Goal: Task Accomplishment & Management: Manage account settings

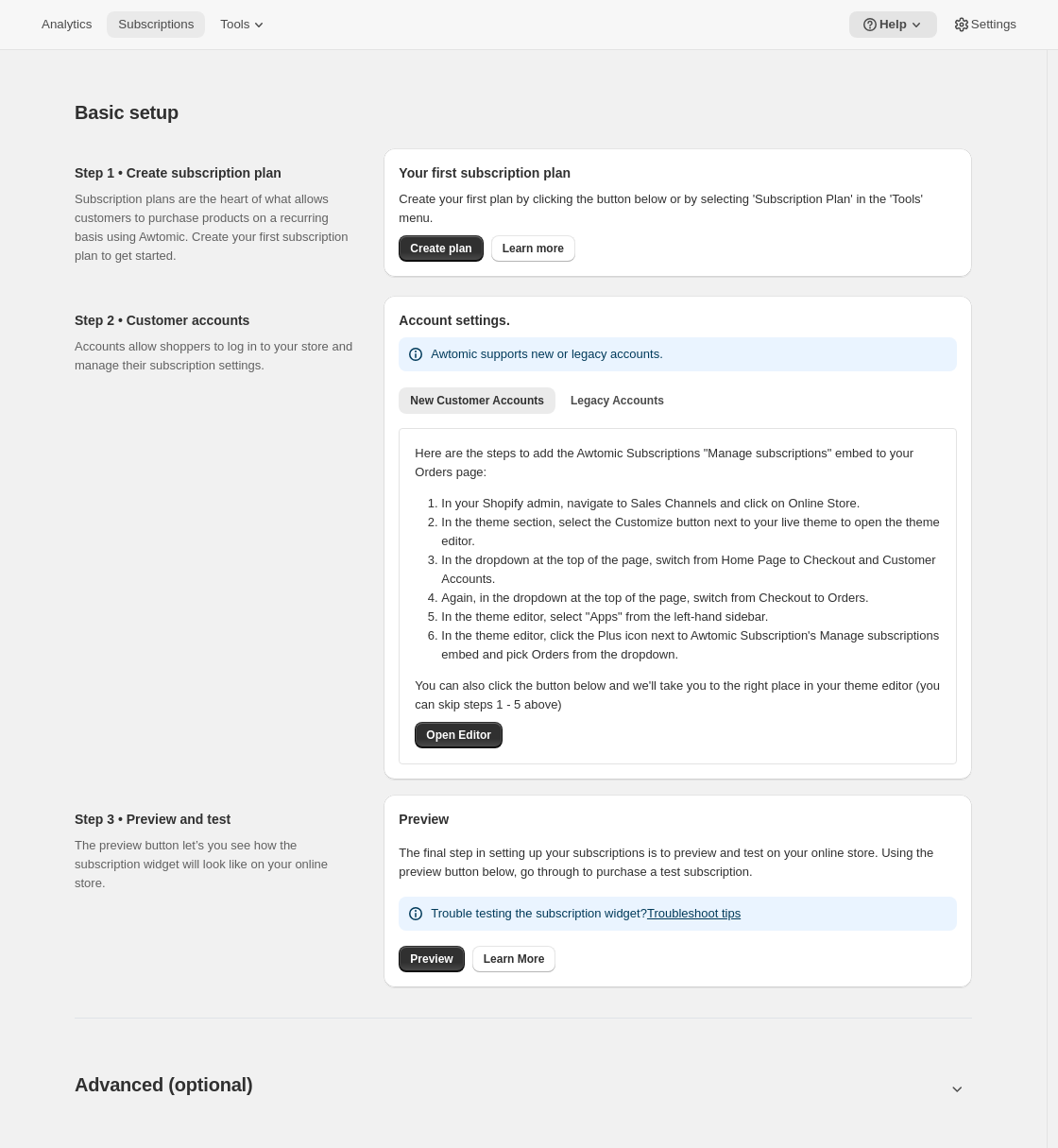
click at [196, 35] on button "Subscriptions" at bounding box center [156, 24] width 99 height 26
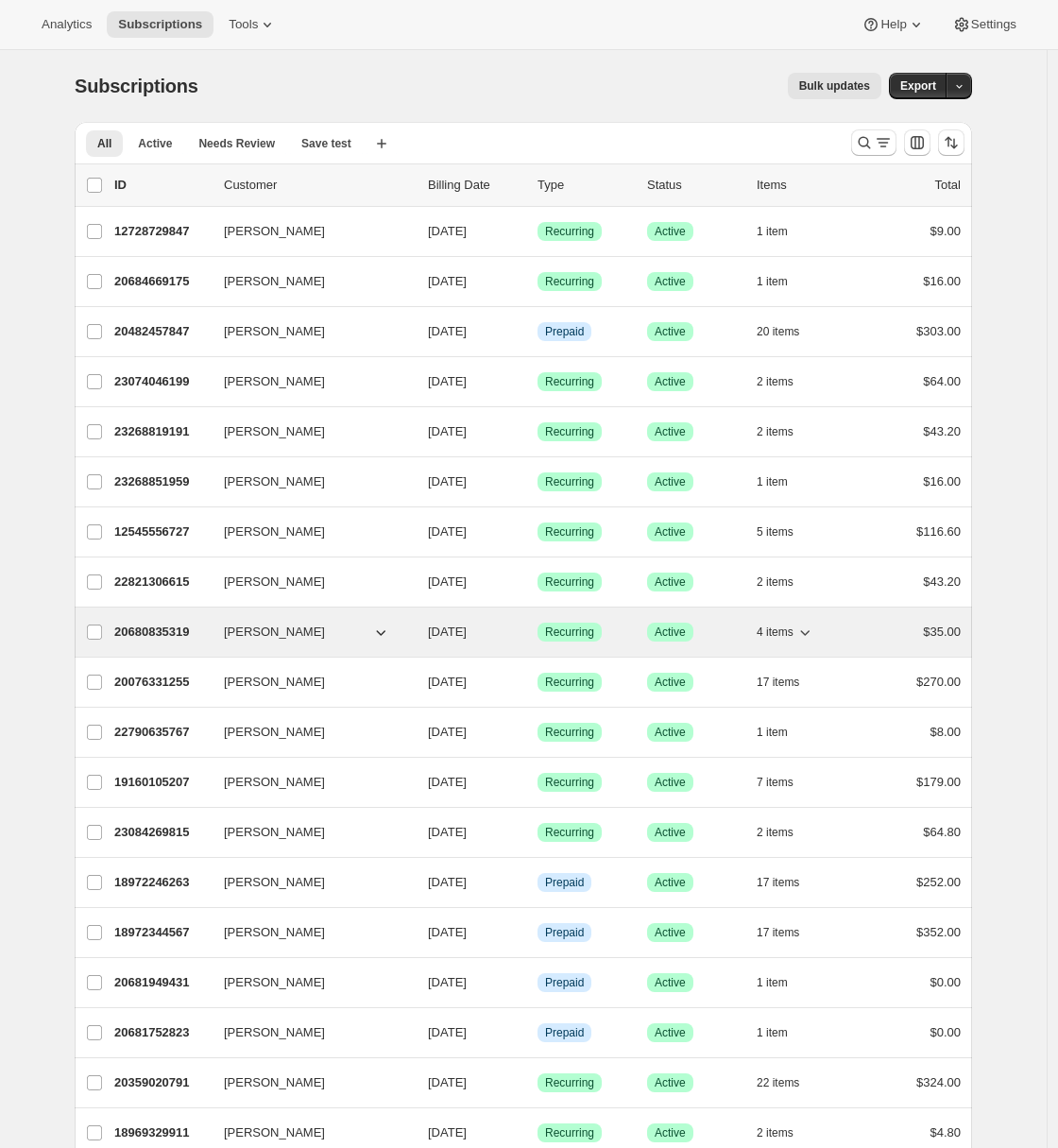
click at [125, 628] on p "20680835319" at bounding box center [161, 632] width 95 height 19
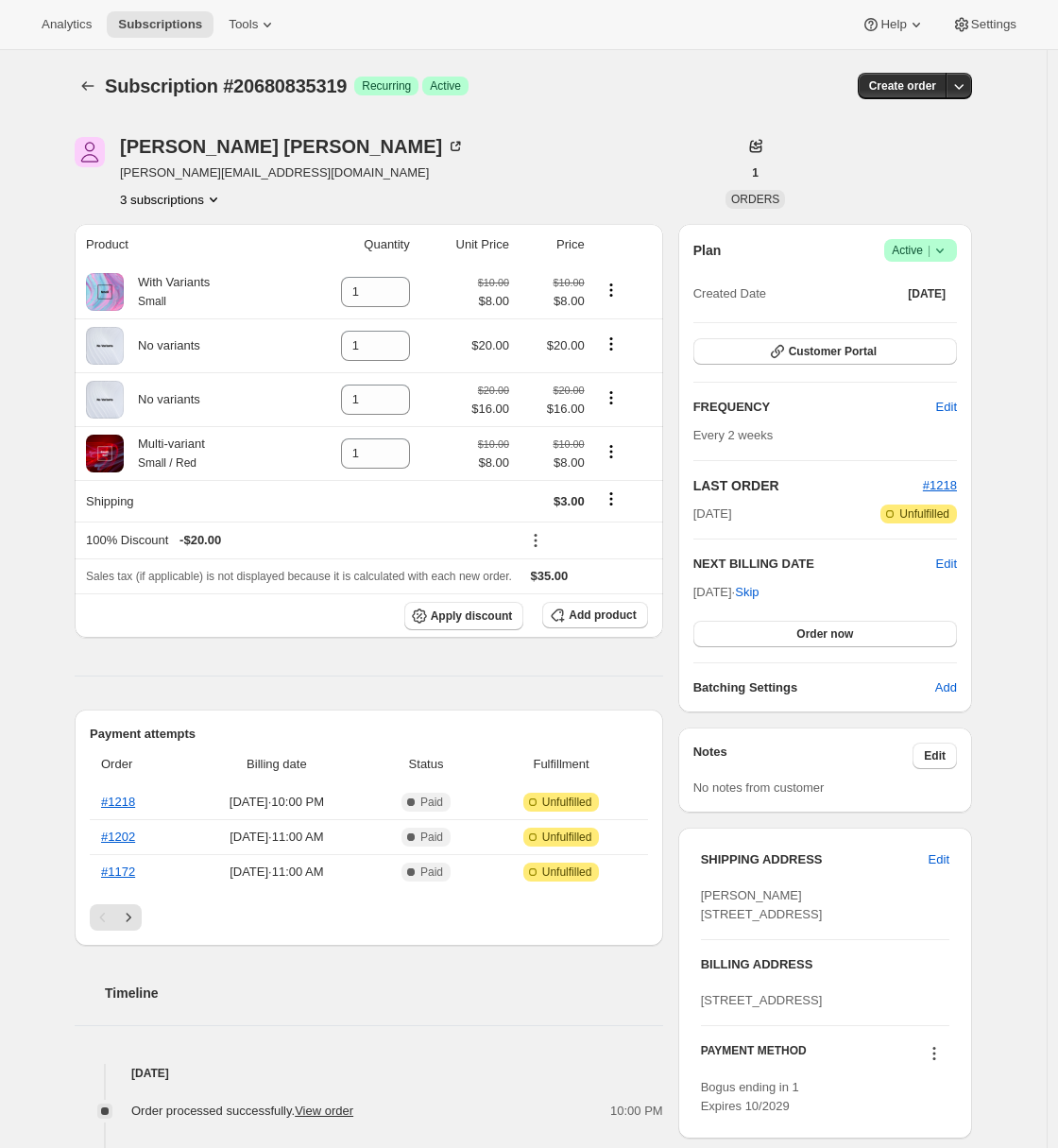
click at [97, 105] on div "Subscription #20680835319. This page is ready Subscription #20680835319 Success…" at bounding box center [523, 86] width 898 height 72
click at [98, 94] on icon "Subscriptions" at bounding box center [88, 86] width 19 height 19
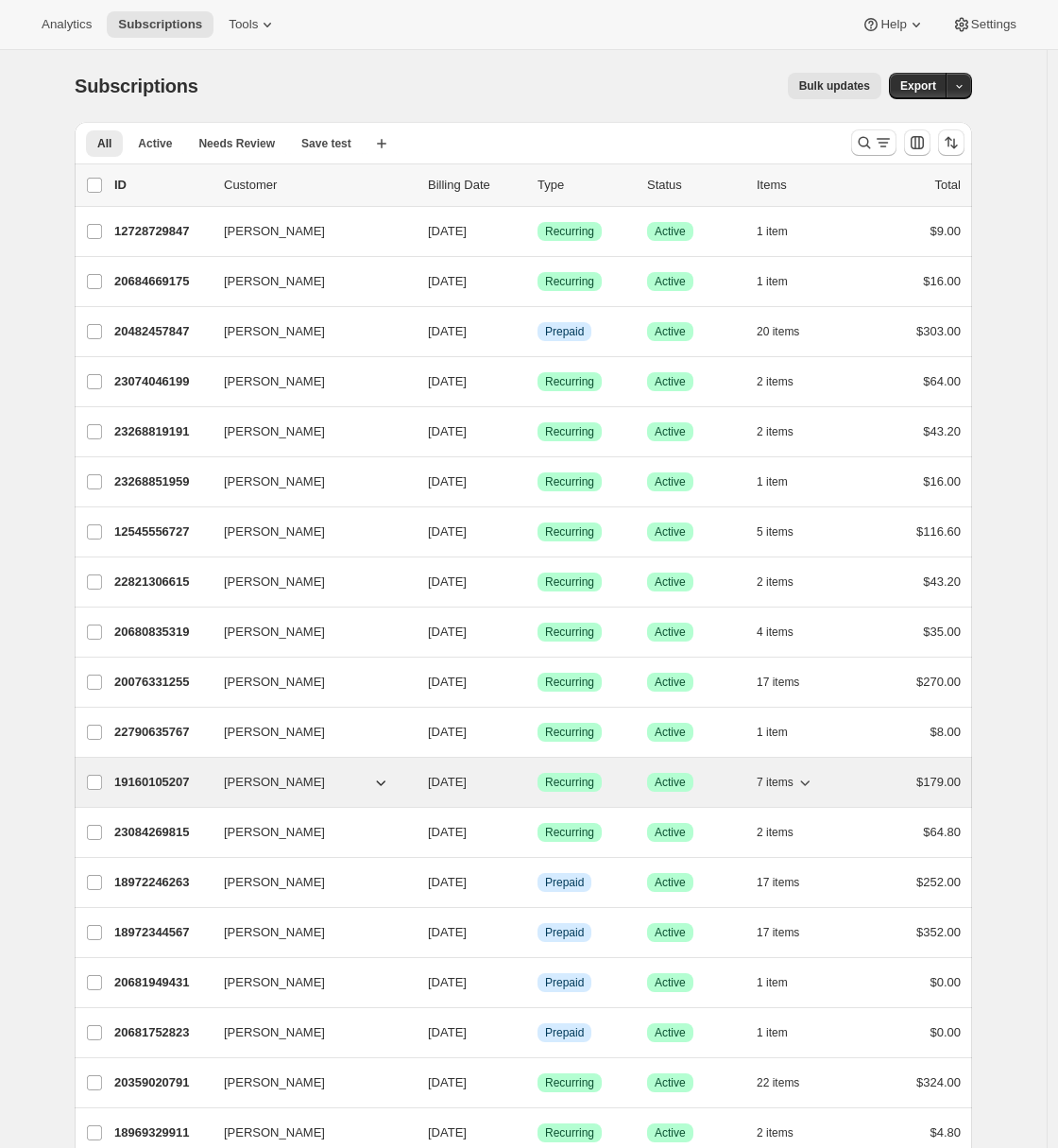
click at [148, 784] on p "19160105207" at bounding box center [161, 783] width 95 height 19
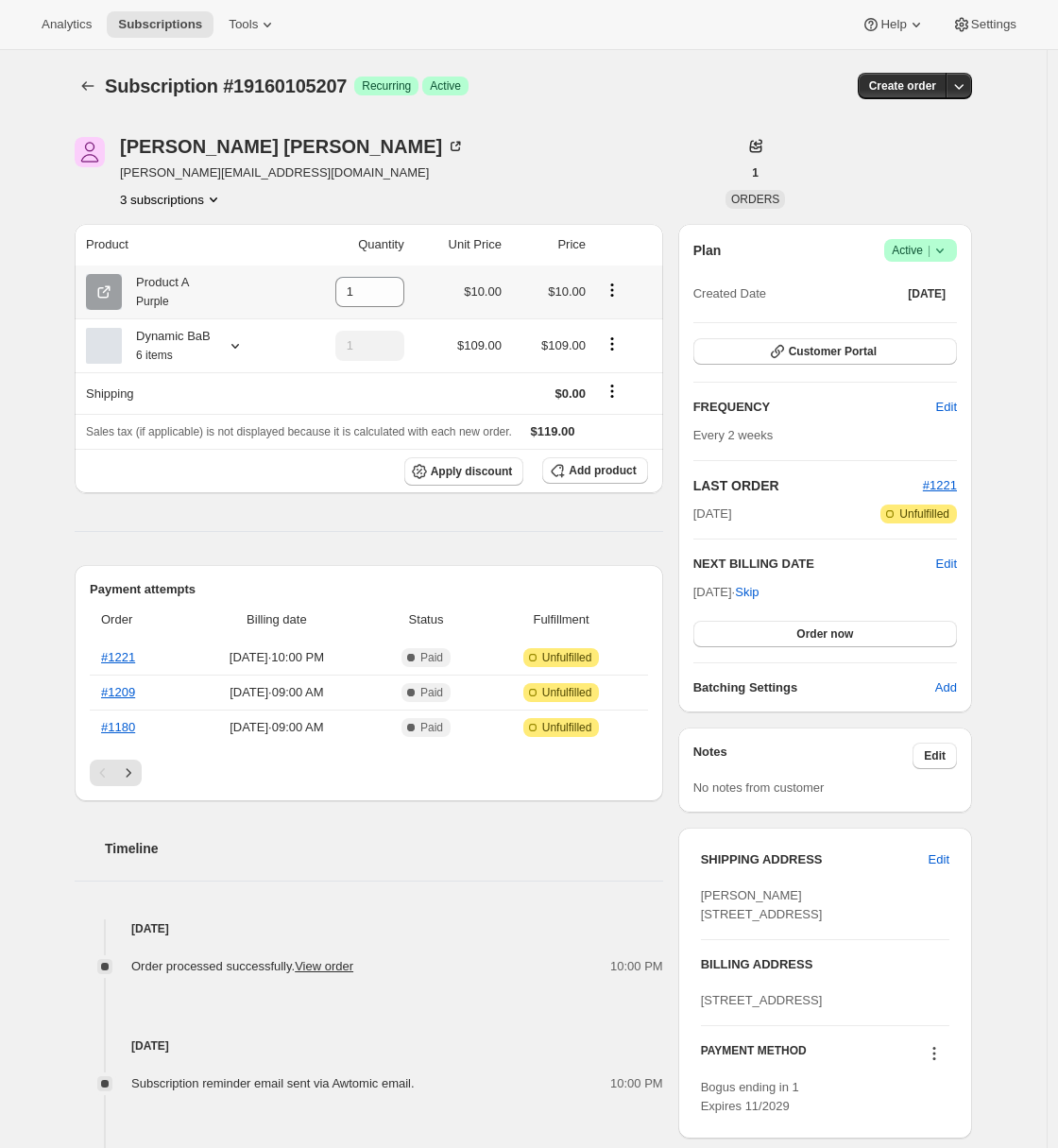
click at [615, 287] on icon "Product actions" at bounding box center [613, 290] width 19 height 19
click at [615, 326] on span "Remove" at bounding box center [603, 326] width 45 height 14
type input "0"
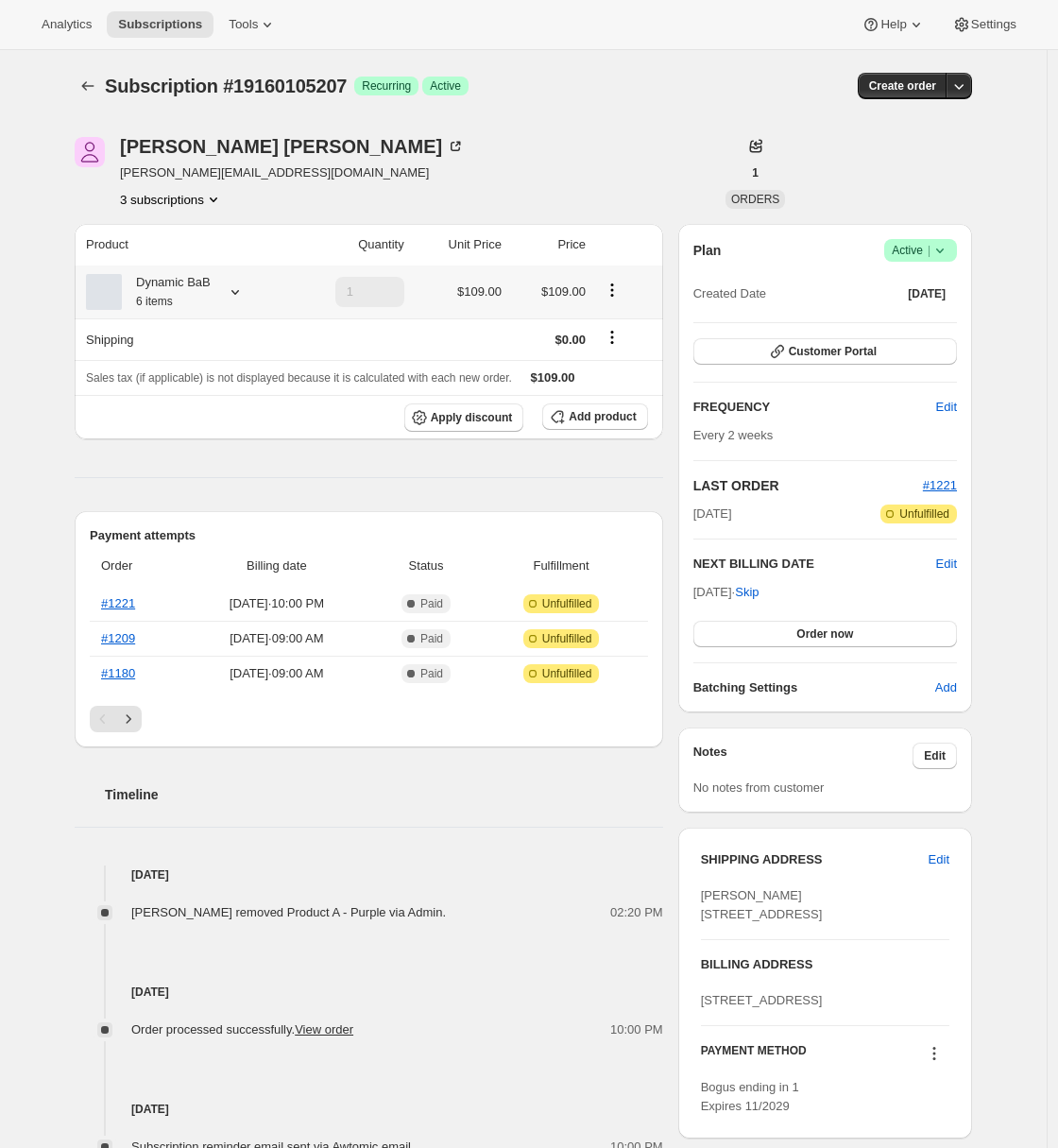
click at [244, 295] on icon at bounding box center [236, 292] width 19 height 19
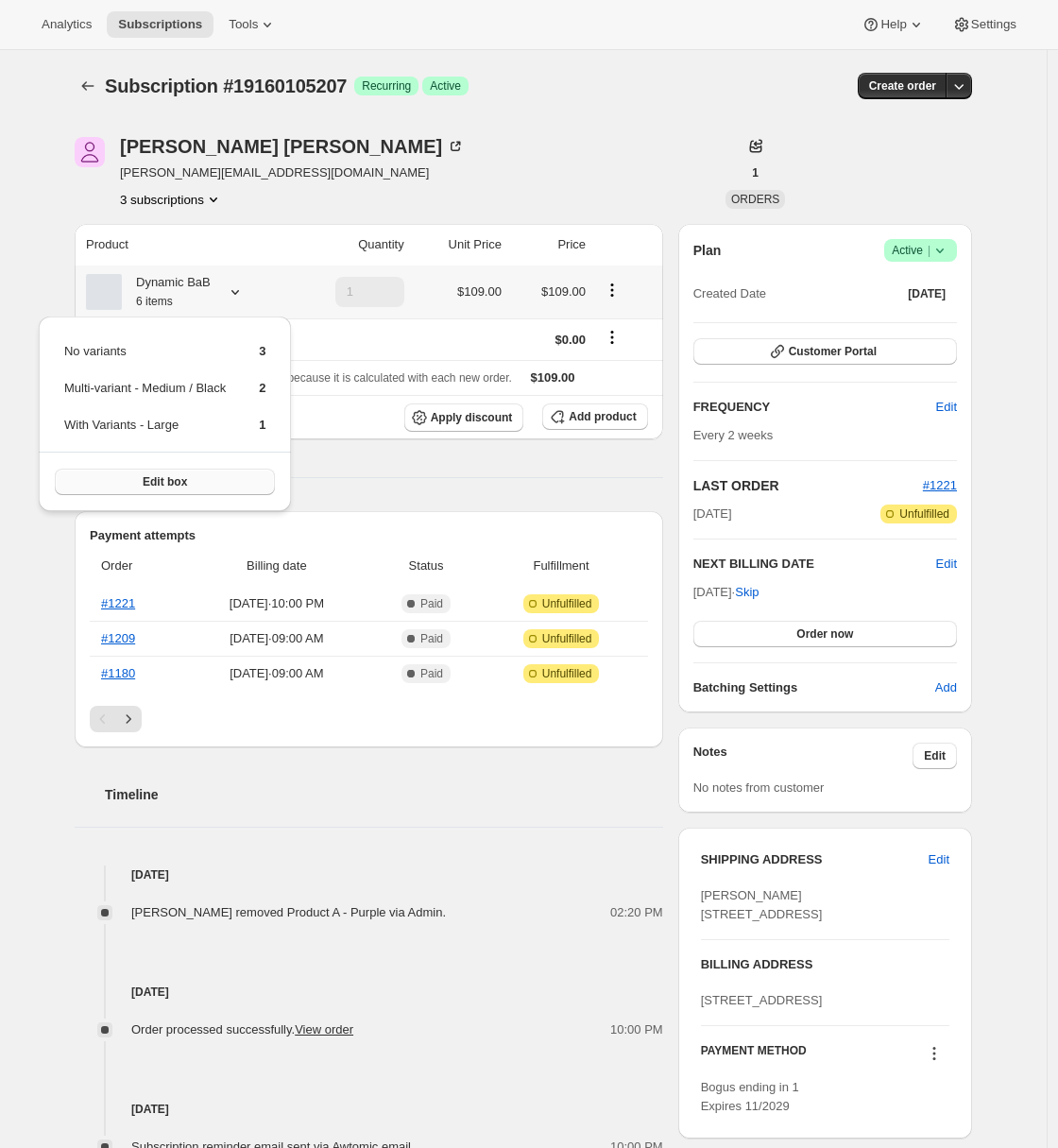
click at [157, 490] on button "Edit box" at bounding box center [165, 481] width 220 height 26
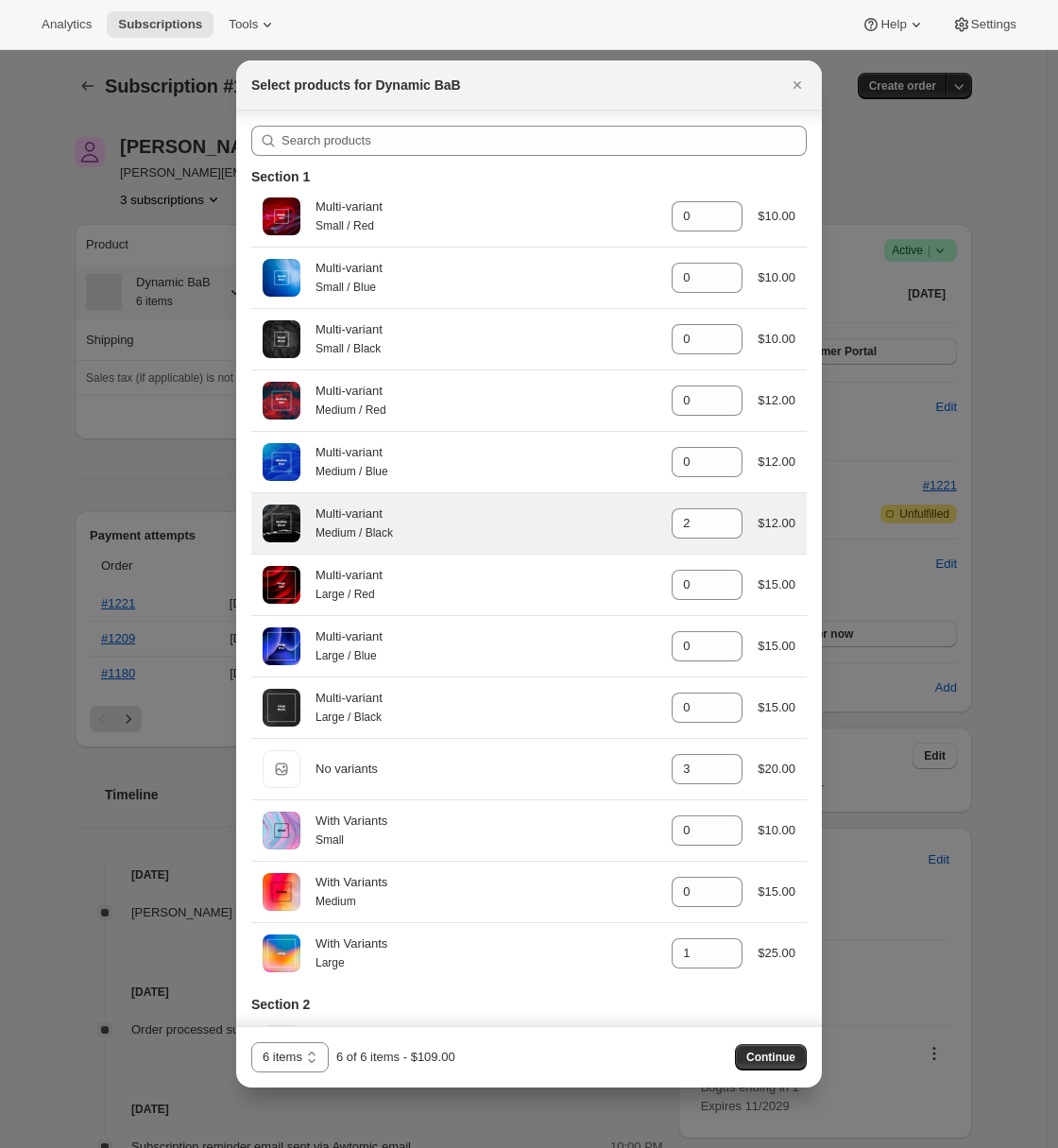
scroll to position [105, 0]
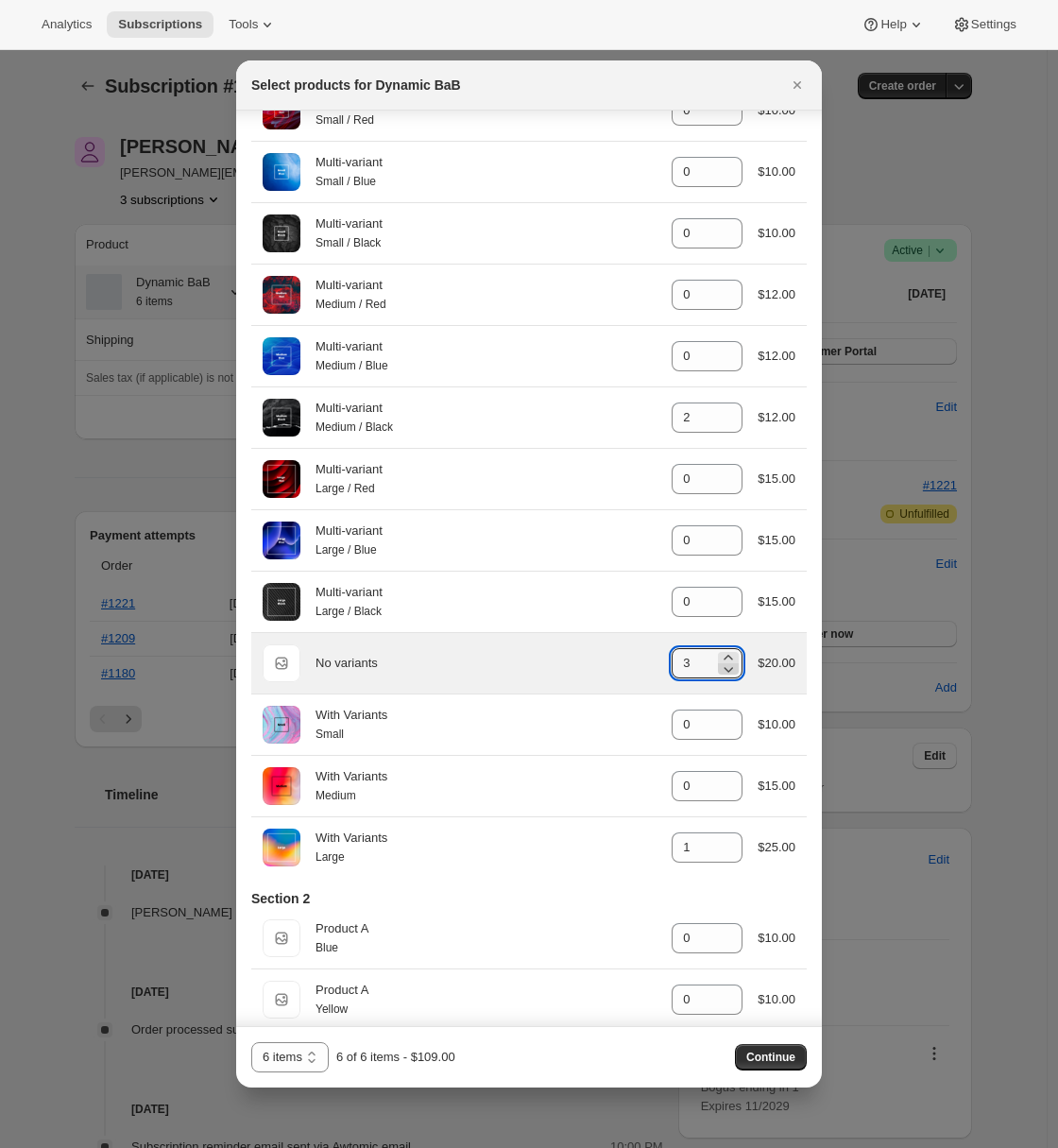
click at [719, 677] on icon ":rqq:" at bounding box center [729, 669] width 19 height 19
type input "2"
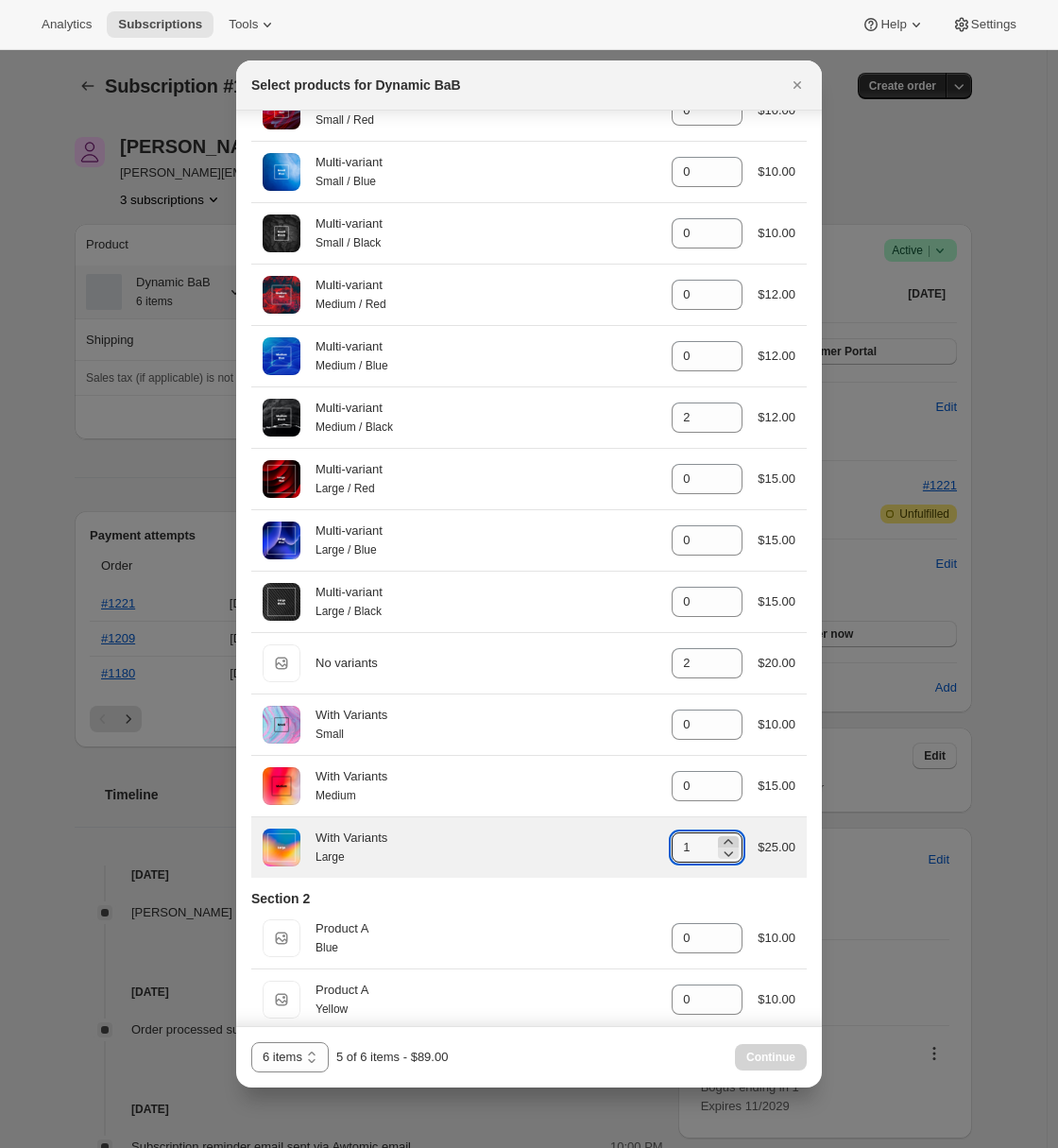
click at [725, 844] on icon ":rqq:" at bounding box center [729, 841] width 9 height 5
type input "2"
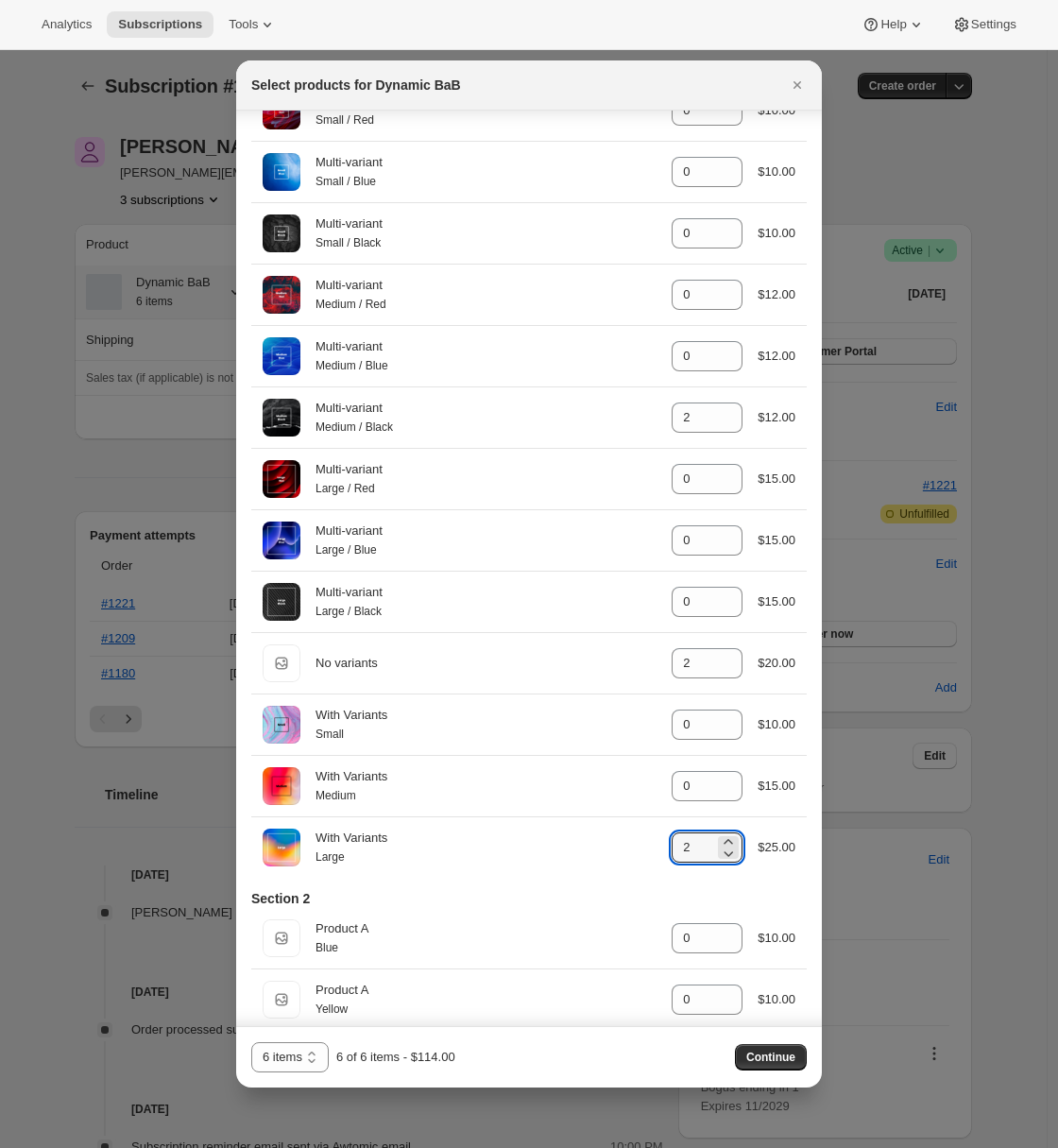
click at [782, 1048] on button "Continue" at bounding box center [771, 1056] width 71 height 26
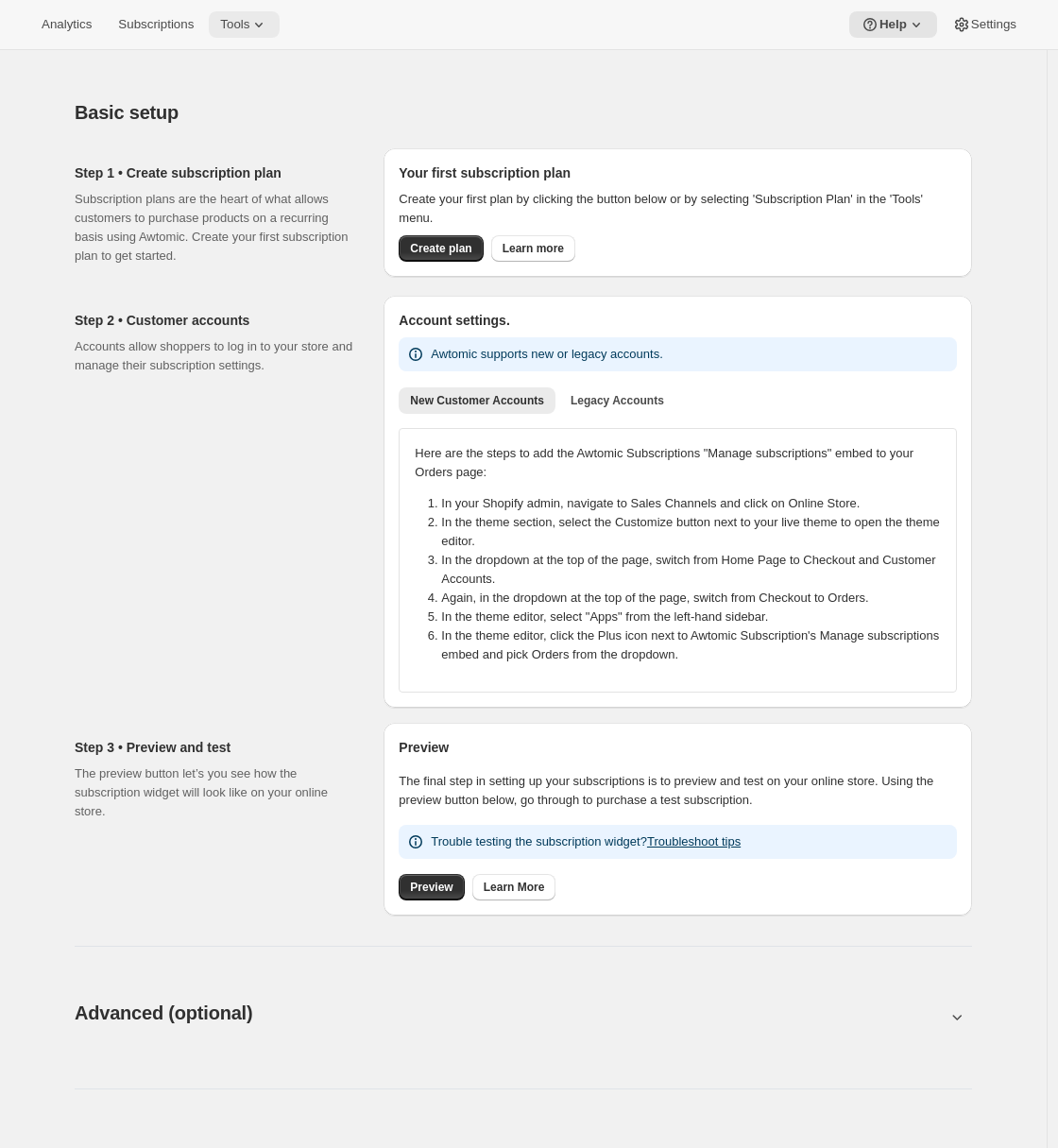
click at [249, 29] on span "Tools" at bounding box center [235, 25] width 29 height 15
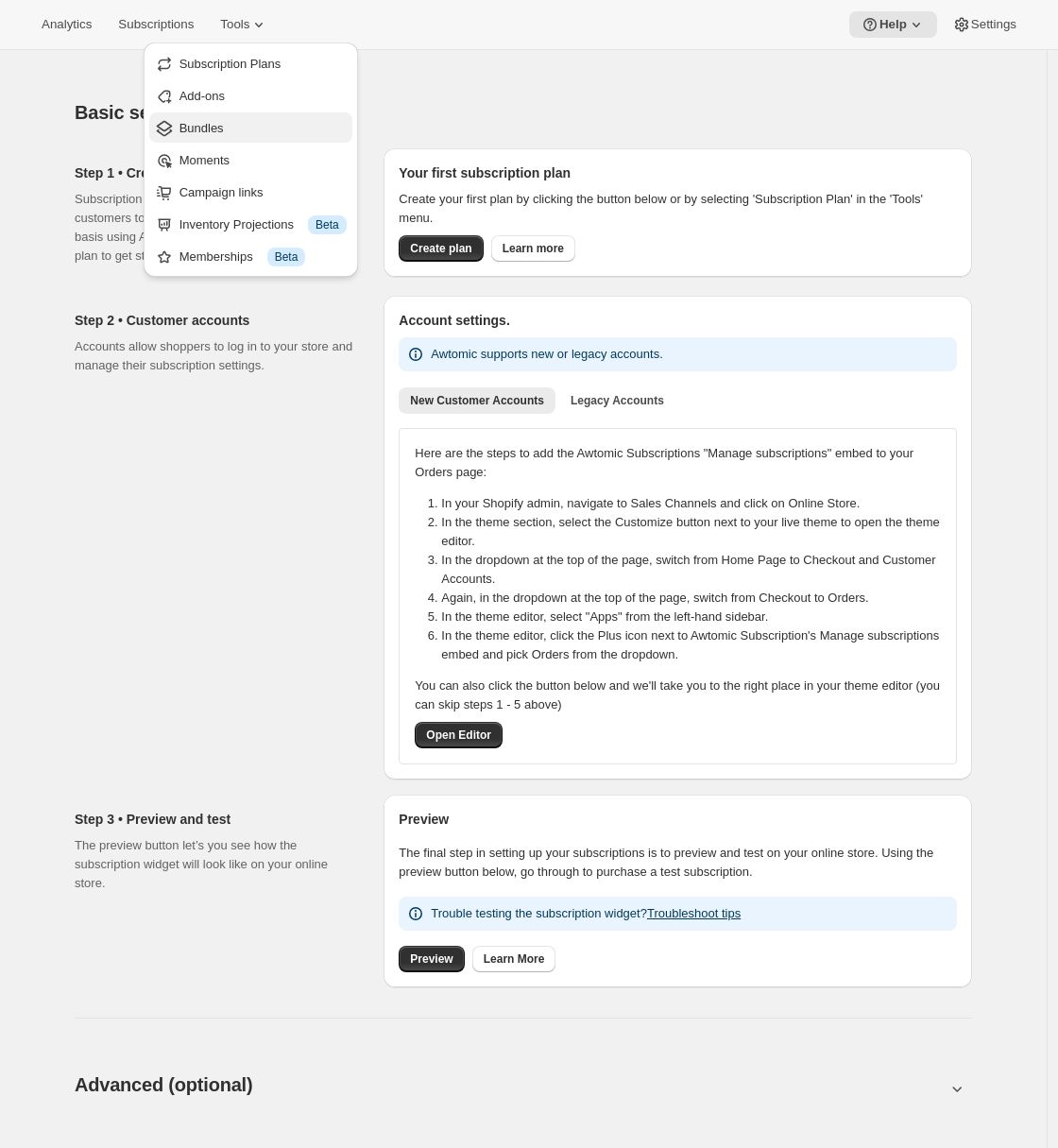
click at [236, 121] on span "Bundles" at bounding box center [263, 129] width 167 height 19
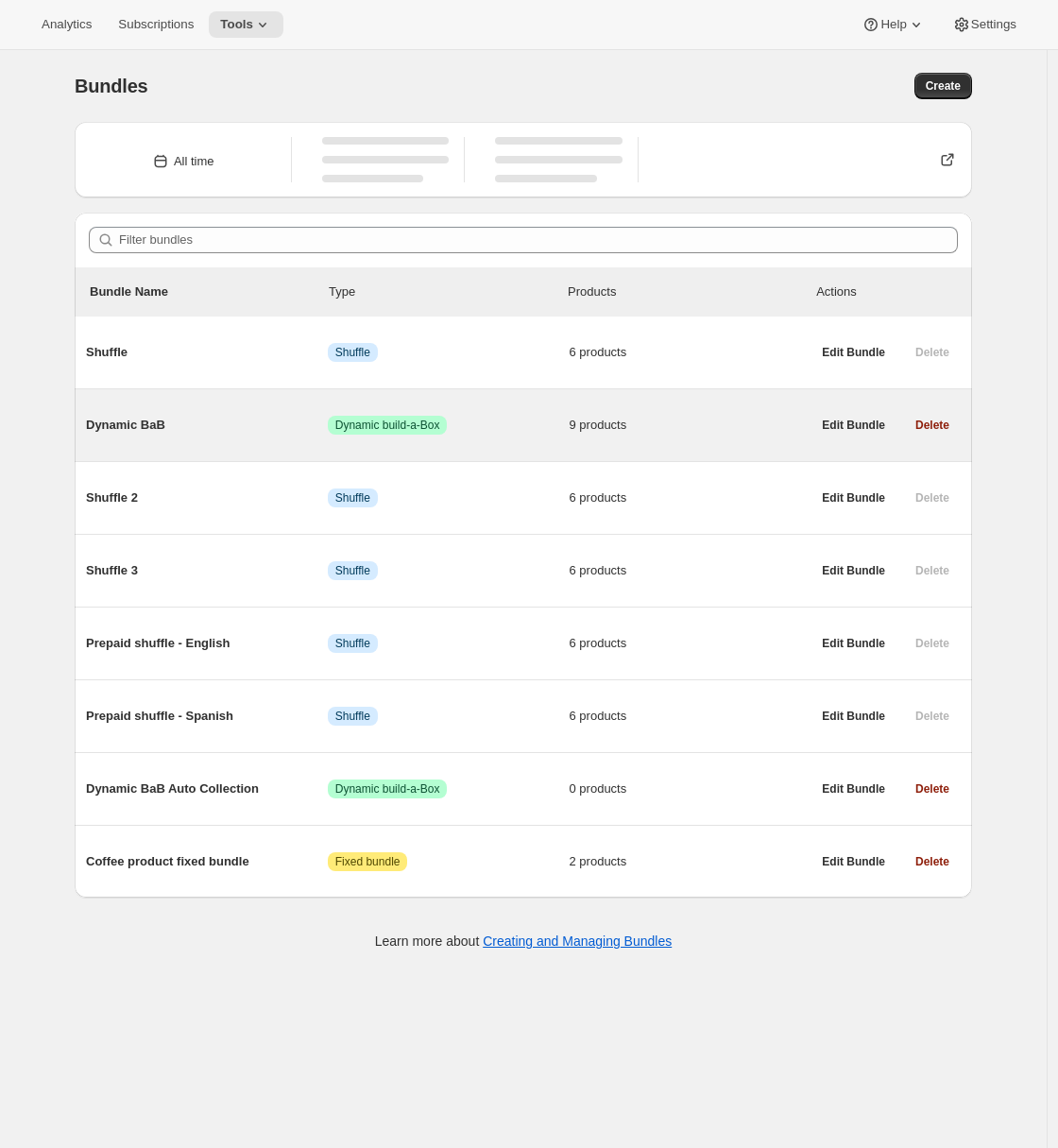
click at [230, 429] on span "Dynamic BaB" at bounding box center [207, 425] width 242 height 19
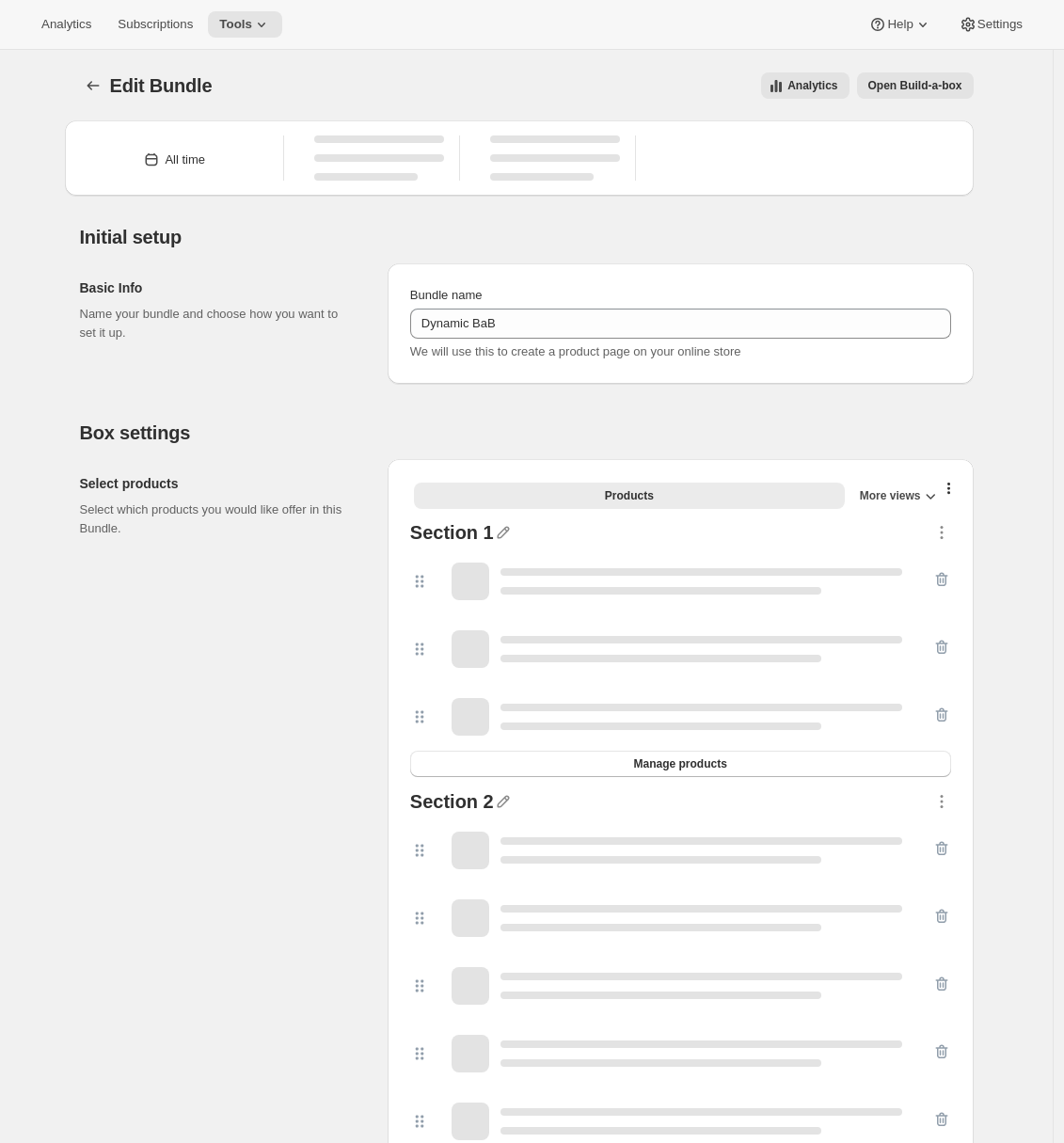
type input "Dynamic BaB"
radio input "true"
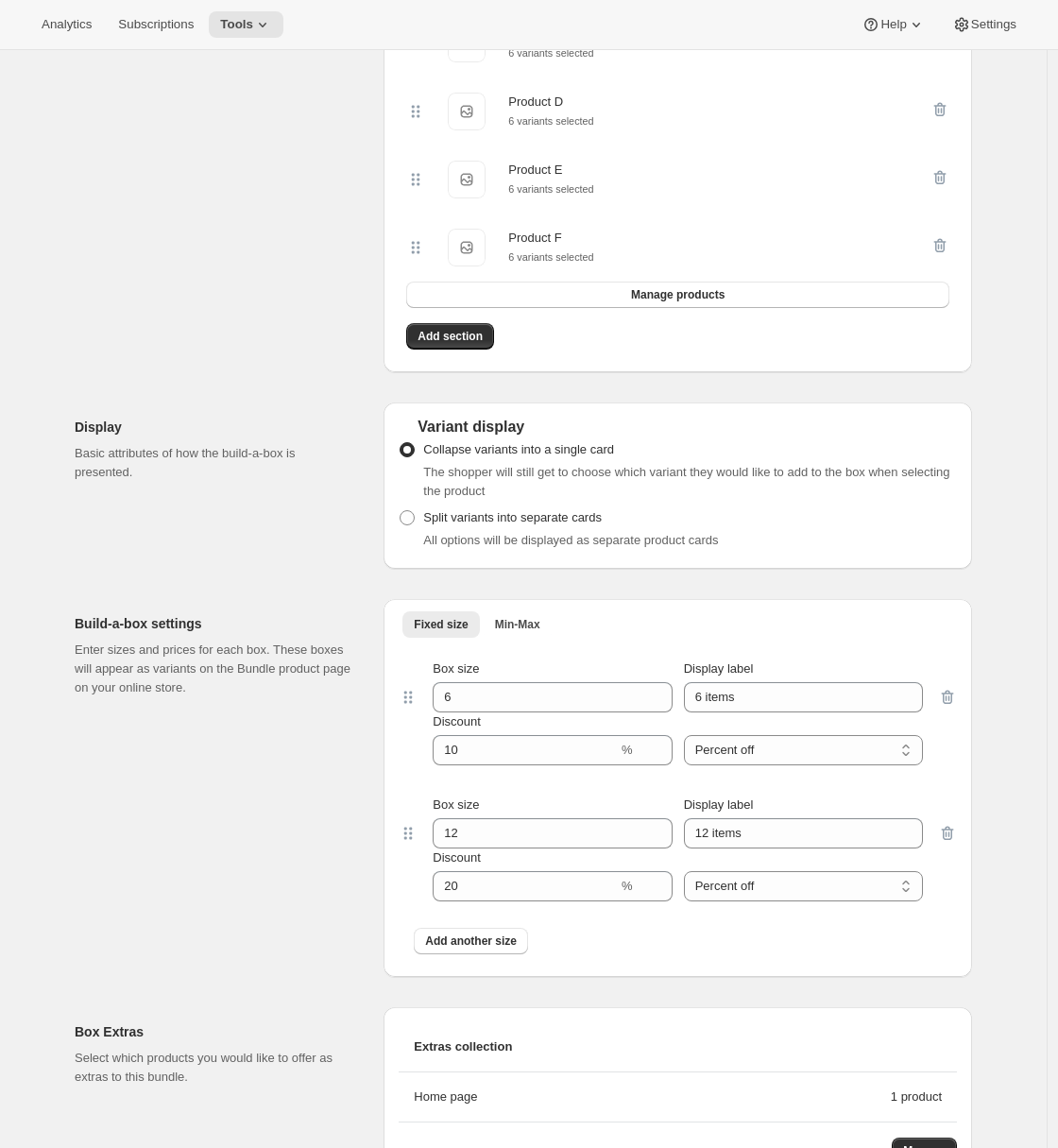
scroll to position [1050, 0]
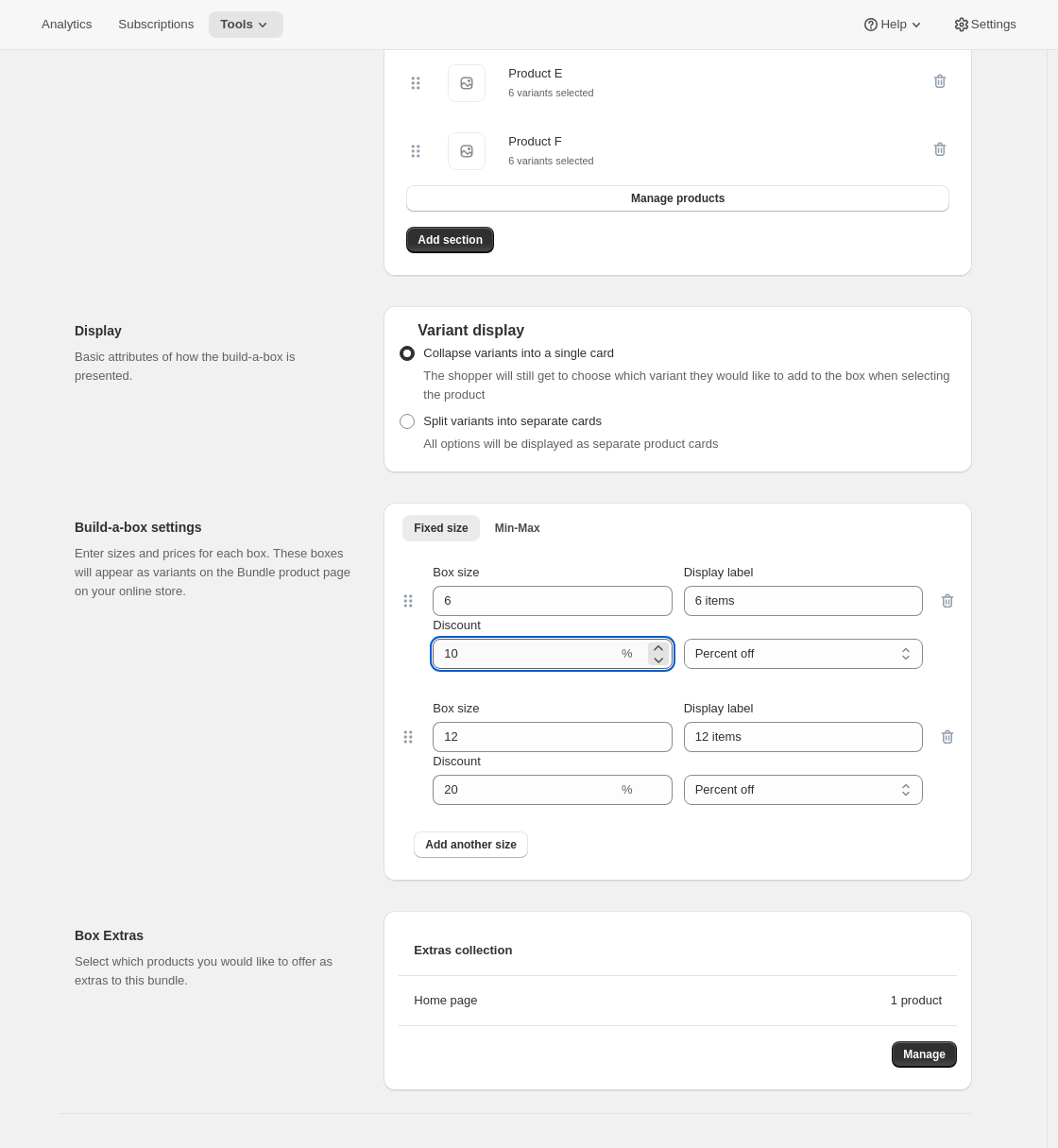
click at [462, 666] on input "Discount" at bounding box center [526, 653] width 186 height 30
type input "12"
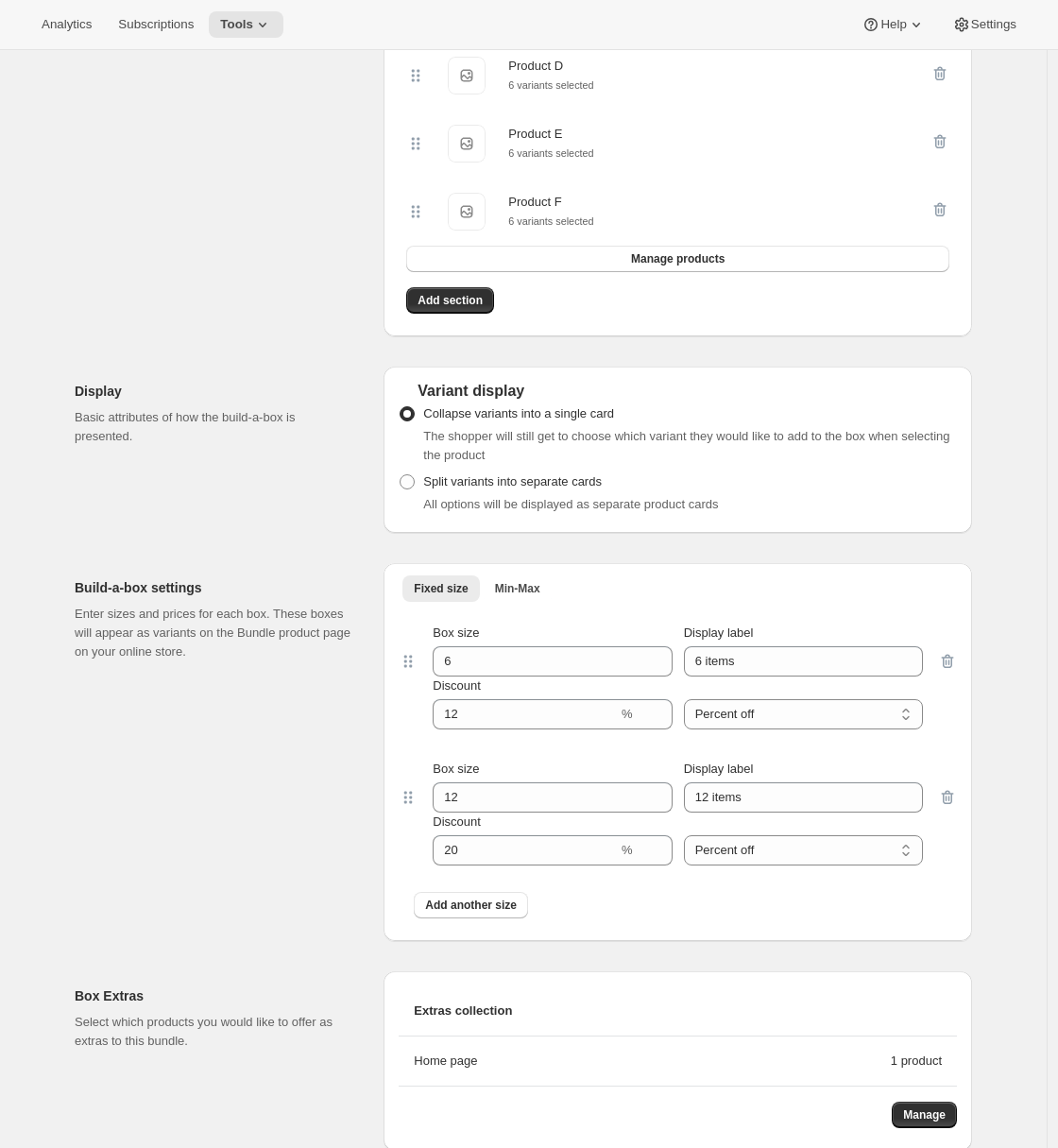
scroll to position [1087, 0]
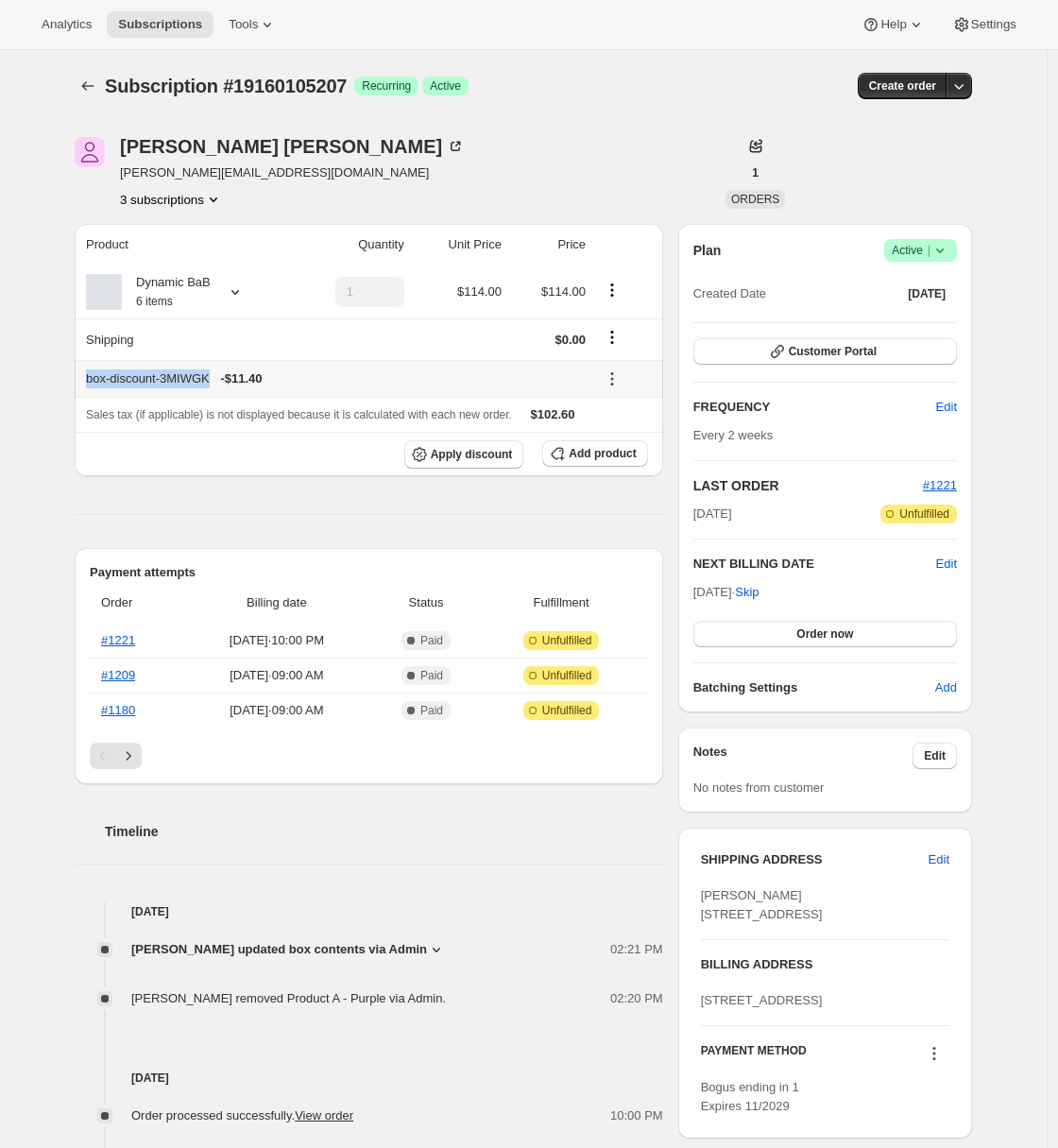
drag, startPoint x: 223, startPoint y: 377, endPoint x: 89, endPoint y: 377, distance: 134.0
click at [89, 377] on th "box-discount-3MIWGK - $11.40" at bounding box center [332, 378] width 517 height 37
copy div "box-discount-3MIWGK"
click at [491, 463] on button "Apply discount" at bounding box center [464, 454] width 120 height 28
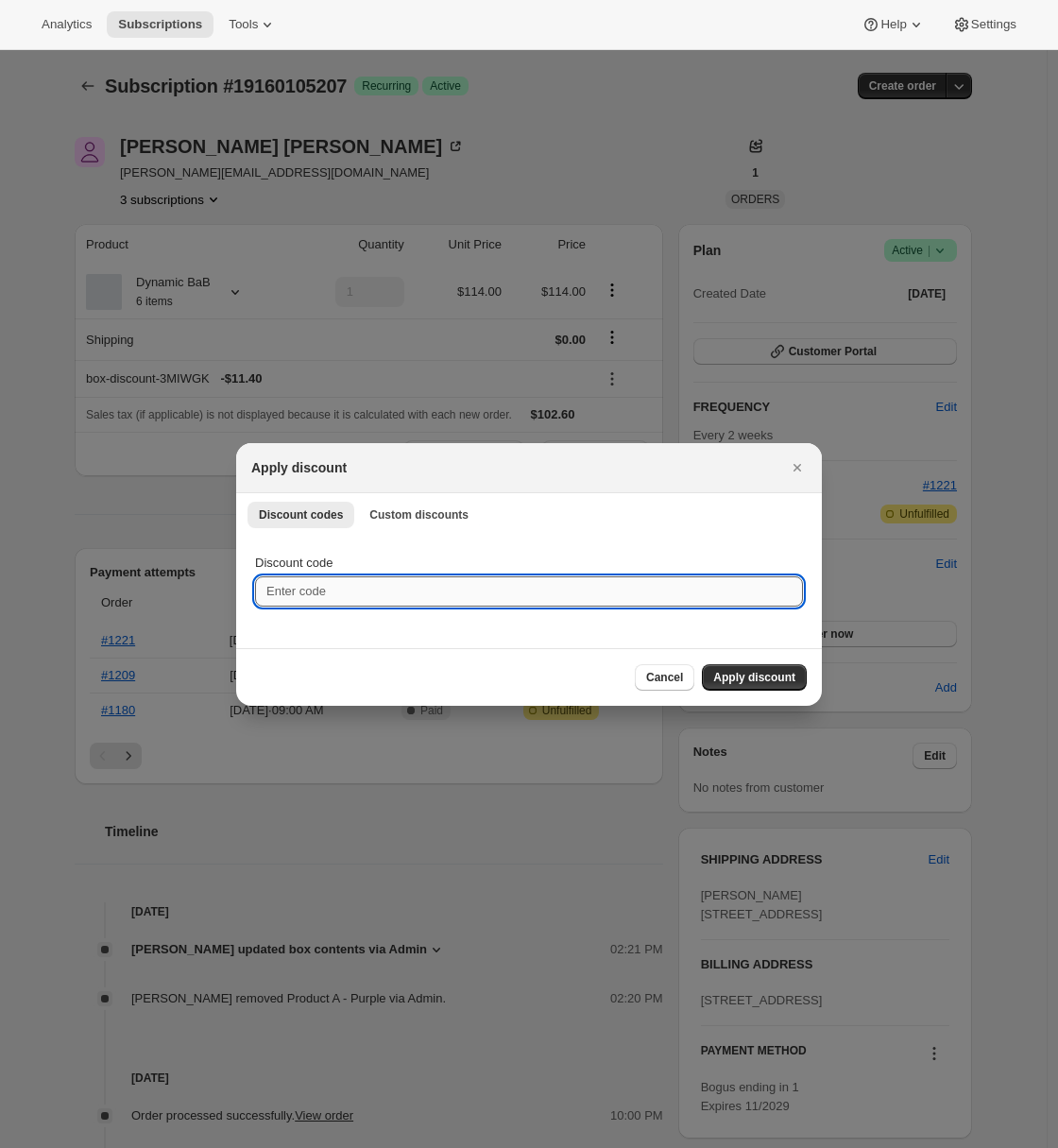
click at [395, 585] on input "Discount code" at bounding box center [529, 590] width 548 height 30
click at [412, 514] on span "Custom discounts" at bounding box center [418, 515] width 100 height 15
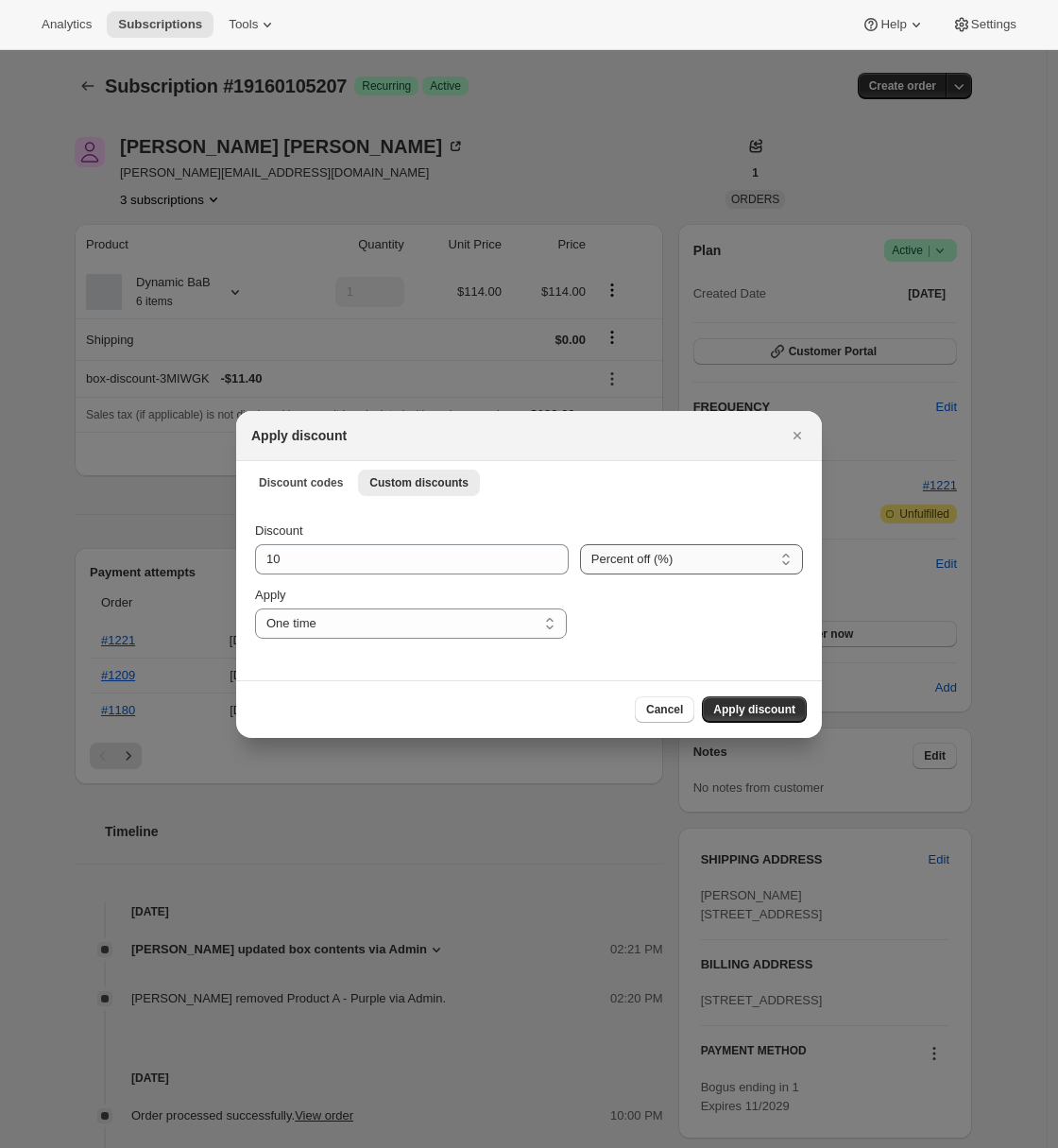
click at [704, 554] on select "Percent off (%) Amount off ($)" at bounding box center [691, 559] width 223 height 30
select select "fixed"
click at [580, 544] on select "Percent off (%) Amount off ($)" at bounding box center [691, 559] width 223 height 30
click at [369, 623] on select "One time Specify instances... Indefinitely" at bounding box center [411, 623] width 312 height 30
click at [755, 706] on span "Apply discount" at bounding box center [754, 709] width 82 height 15
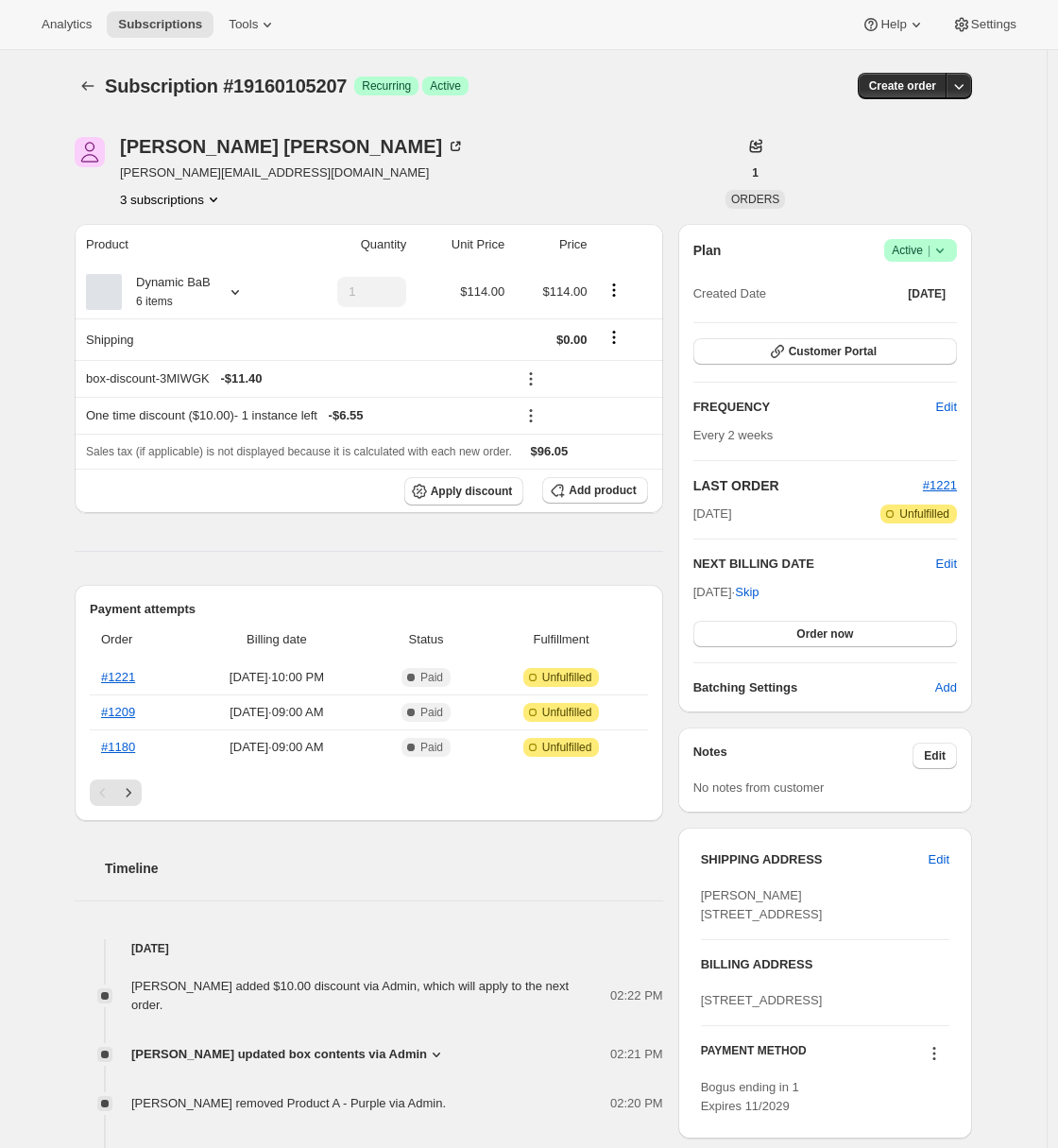
click at [57, 564] on div "Subscription #19160105207. This page is ready Subscription #19160105207 Success…" at bounding box center [524, 874] width 943 height 1647
click at [62, 371] on div "Subscription #19160105207. This page is ready Subscription #19160105207 Success…" at bounding box center [524, 874] width 943 height 1647
click at [224, 285] on div "Dynamic BaB 6 items" at bounding box center [184, 292] width 196 height 38
click at [243, 292] on icon at bounding box center [236, 292] width 19 height 19
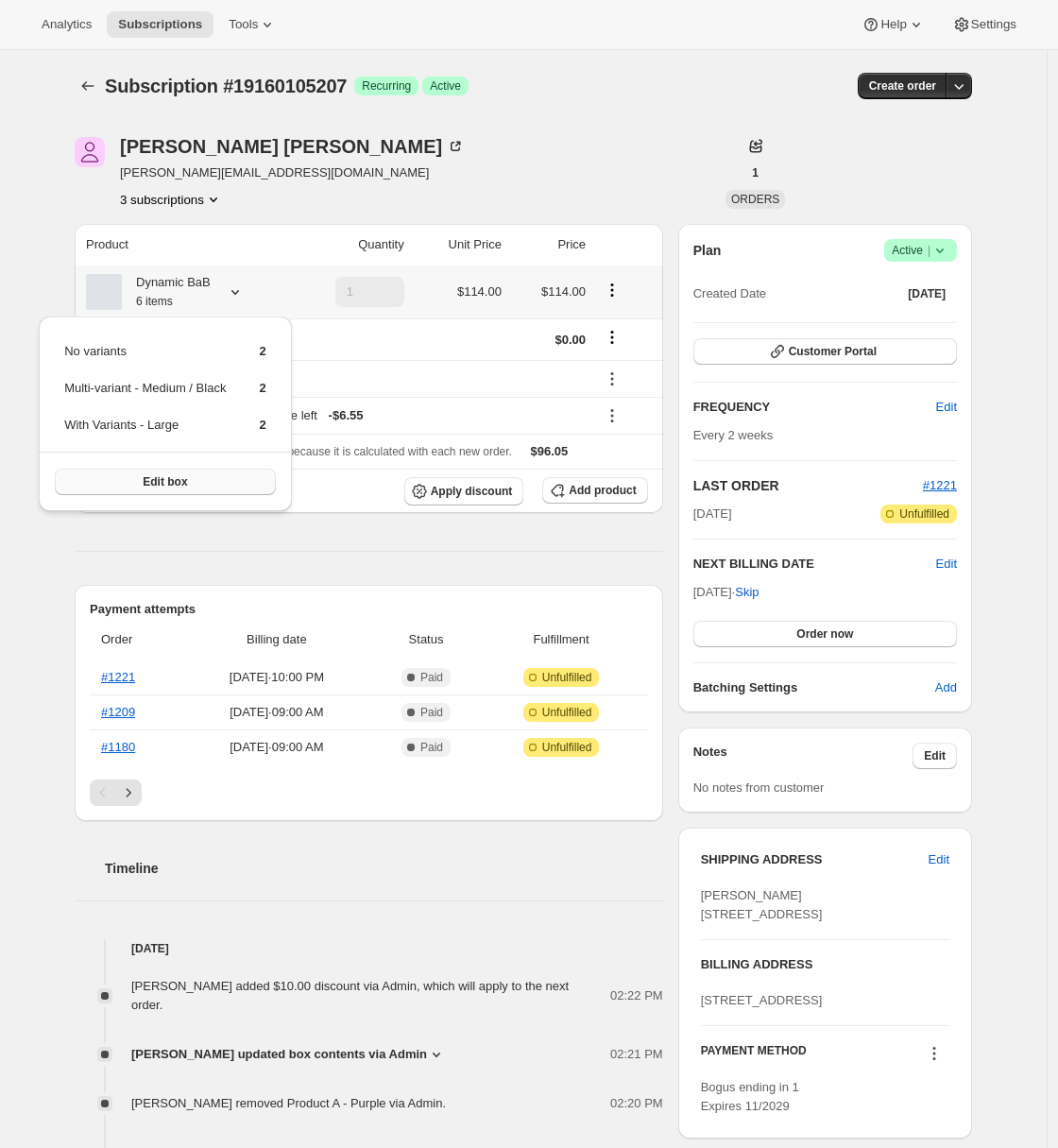
click at [187, 479] on span "Edit box" at bounding box center [165, 482] width 44 height 15
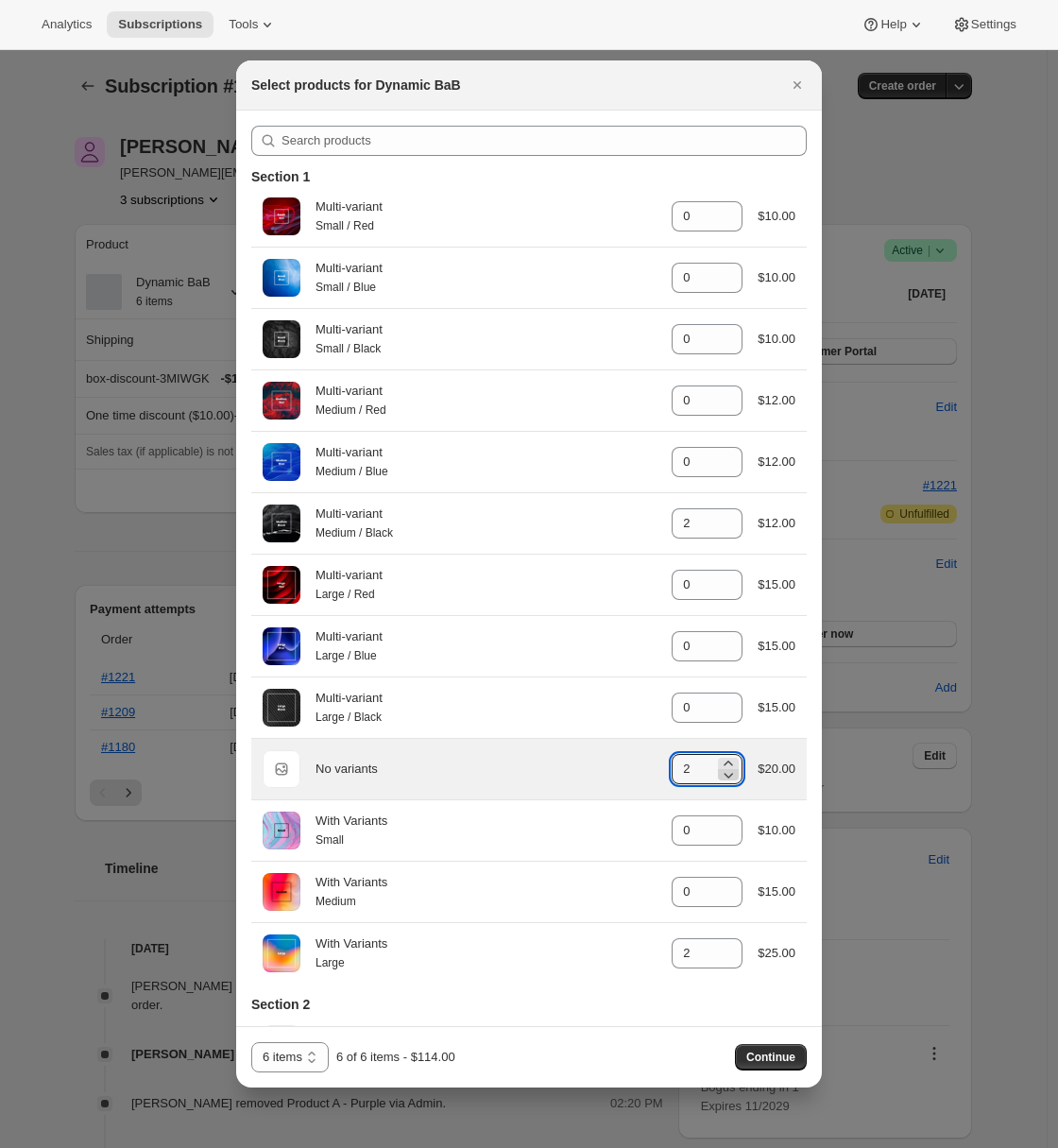
click at [719, 784] on icon ":r3l:" at bounding box center [729, 775] width 19 height 19
type input "1"
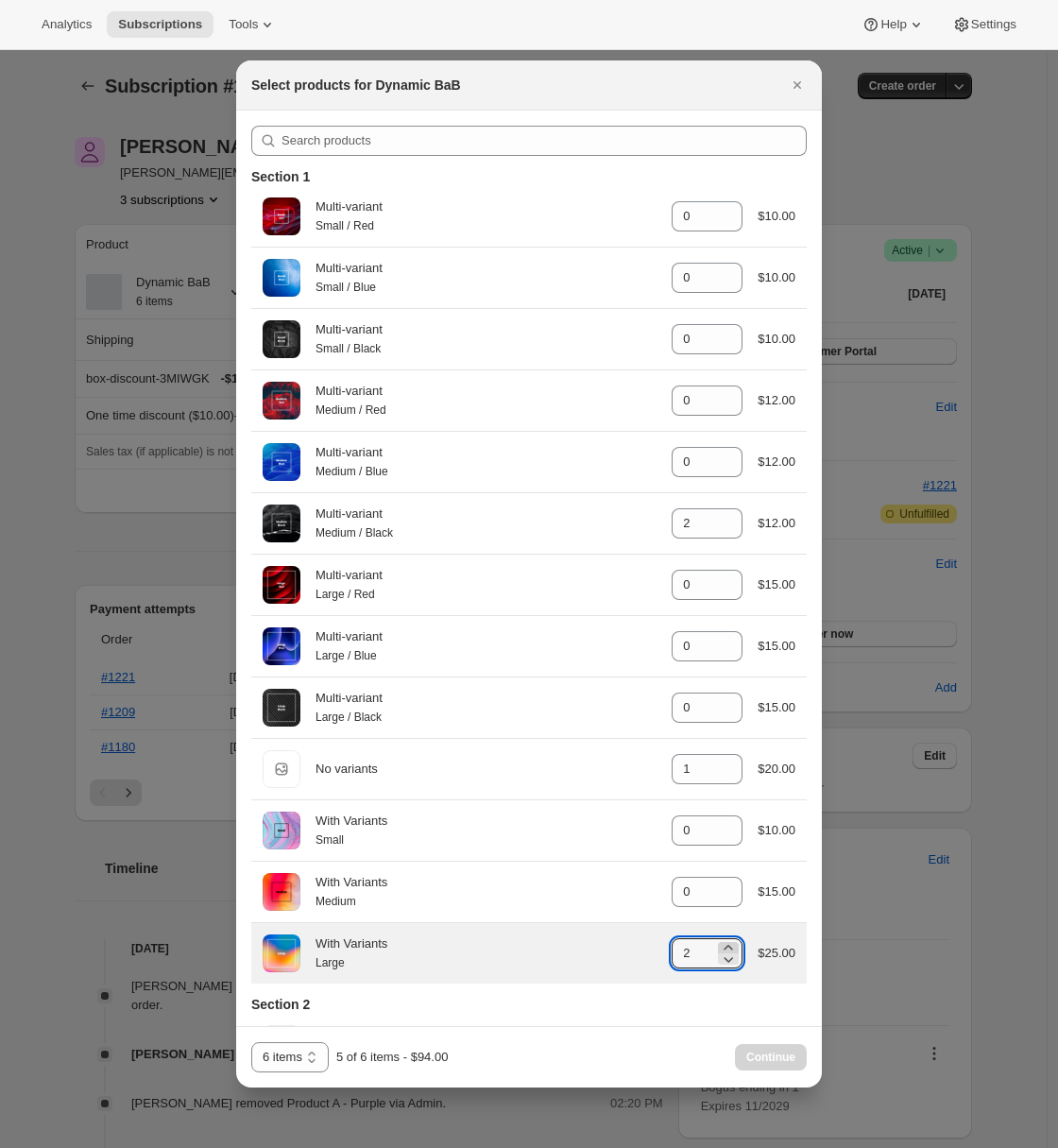
click at [719, 956] on icon ":r3l:" at bounding box center [729, 948] width 19 height 19
type input "3"
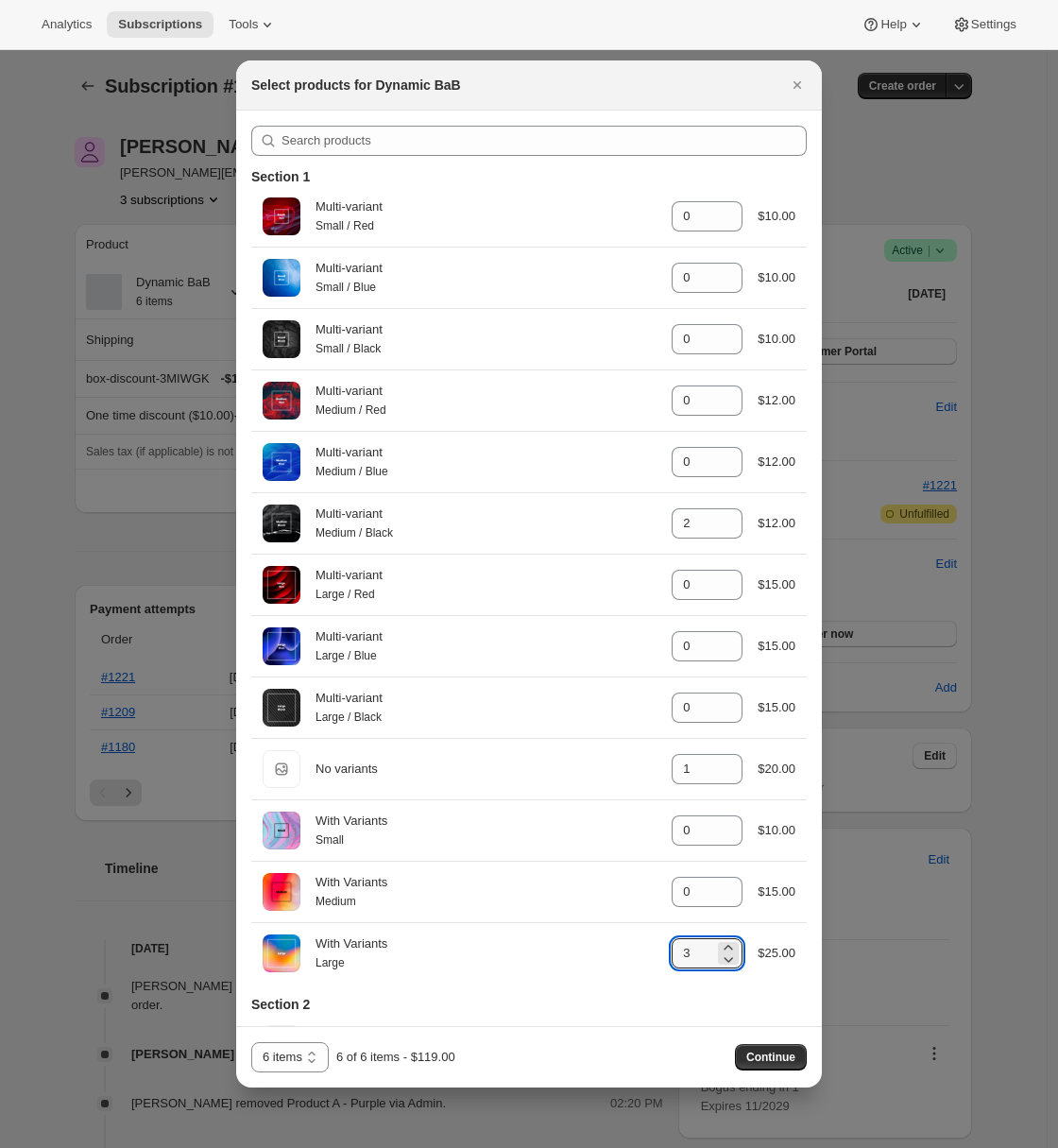
click at [781, 1060] on span "Continue" at bounding box center [770, 1057] width 49 height 15
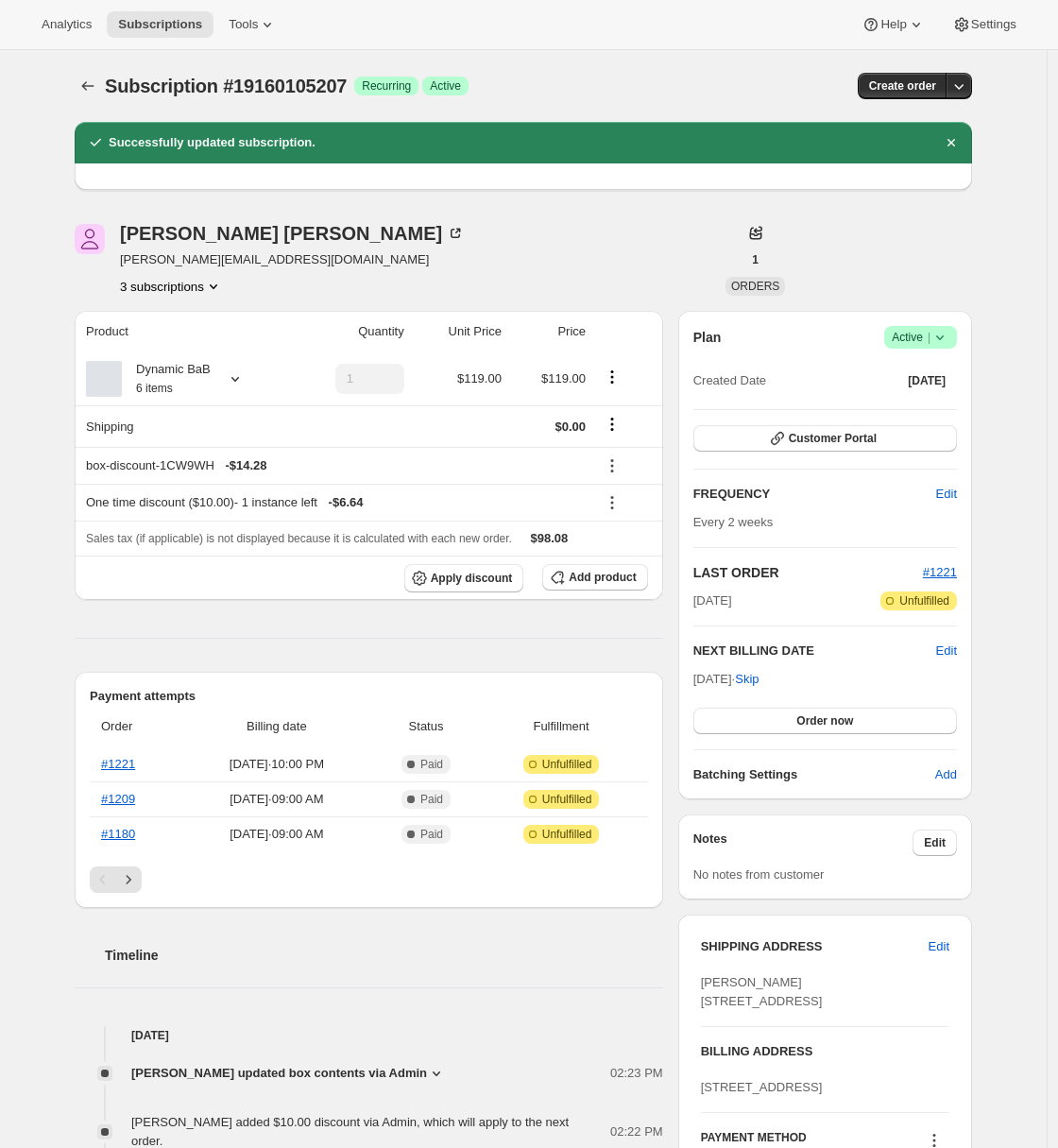
click at [54, 321] on div "Subscription #19160105207. This page is ready Subscription #19160105207 Success…" at bounding box center [523, 941] width 1046 height 1783
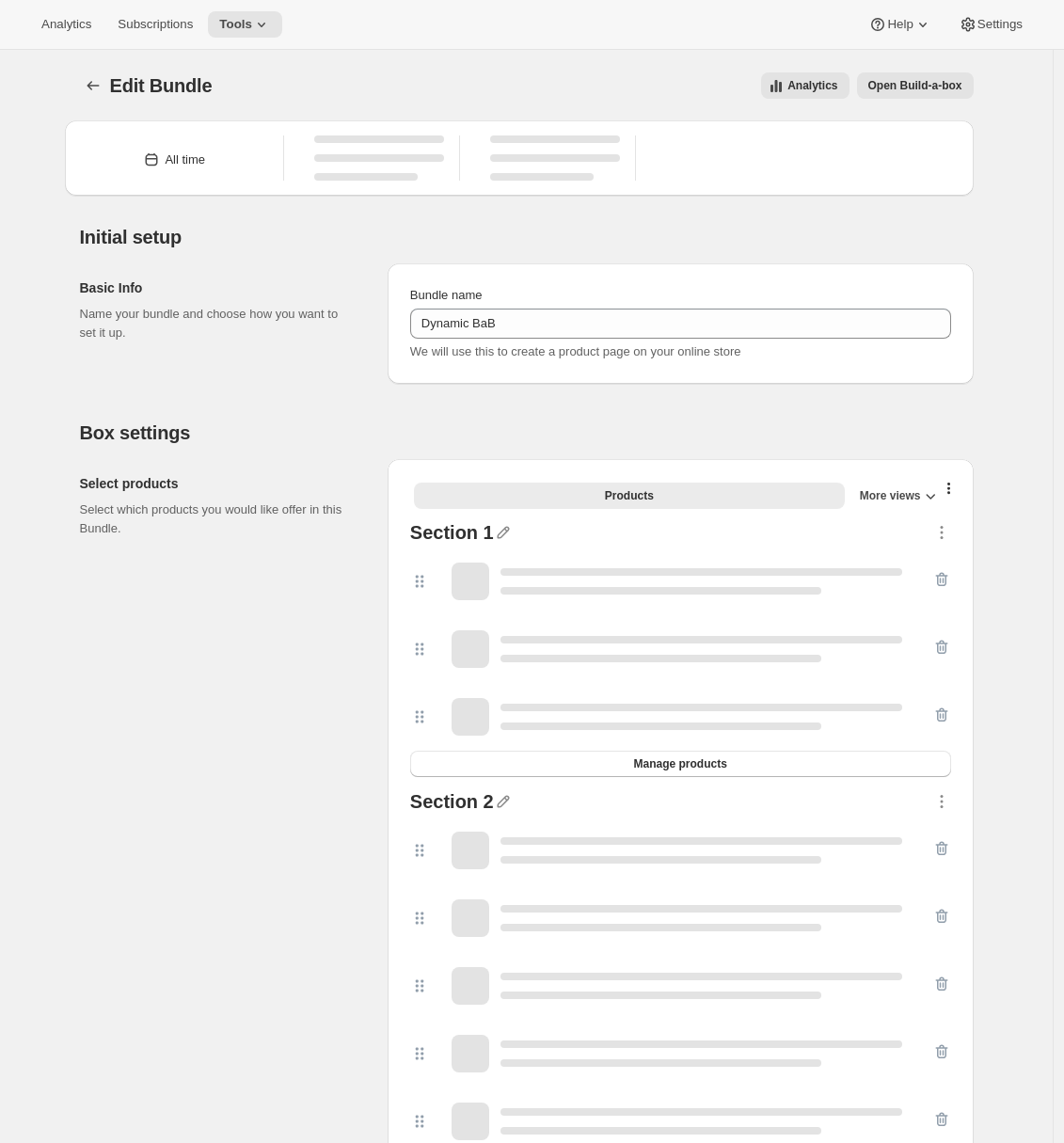
type input "Dynamic BaB"
radio input "true"
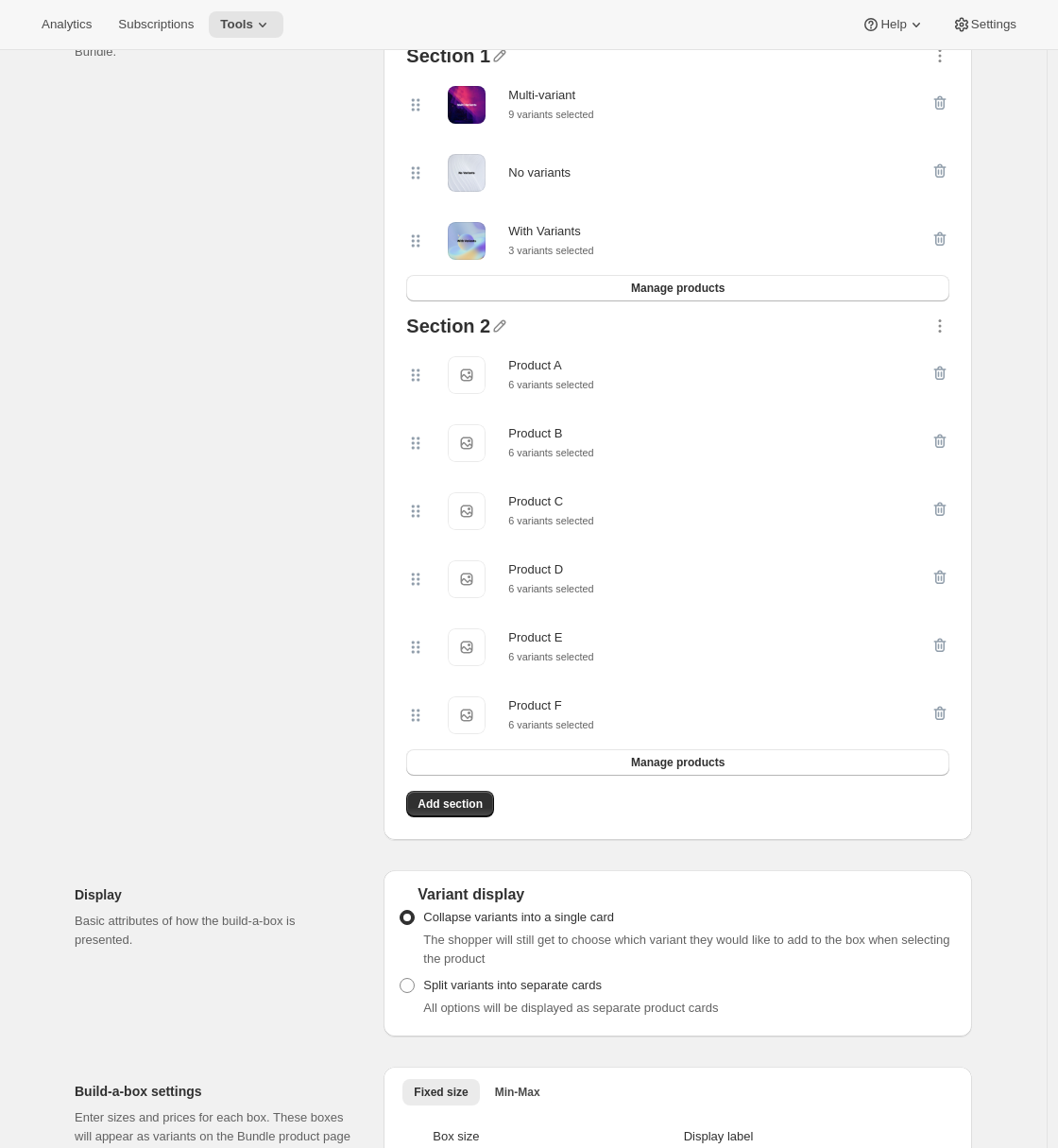
scroll to position [1075, 0]
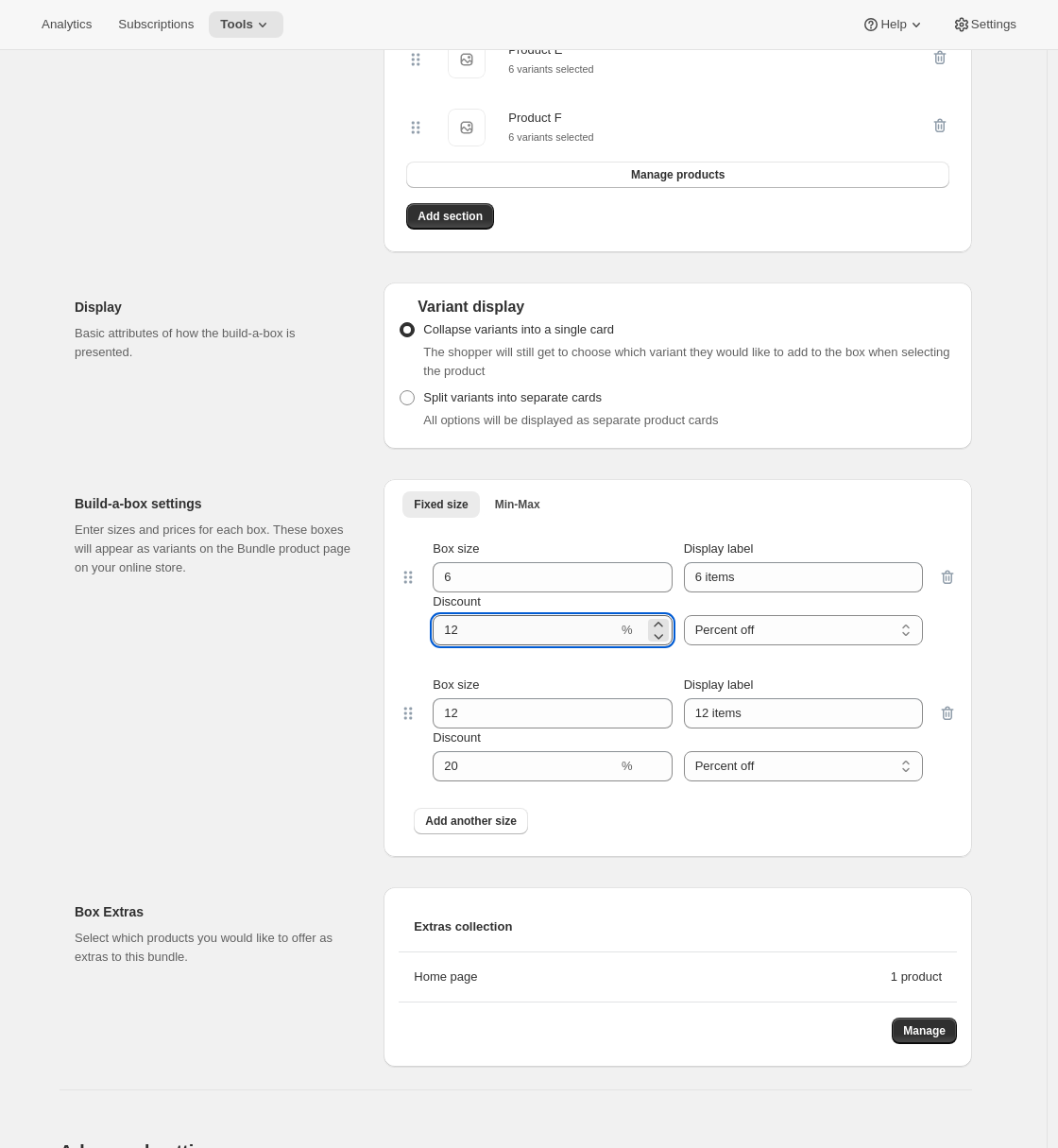
drag, startPoint x: 468, startPoint y: 648, endPoint x: 454, endPoint y: 647, distance: 14.0
click at [454, 646] on input "Discount" at bounding box center [526, 629] width 186 height 30
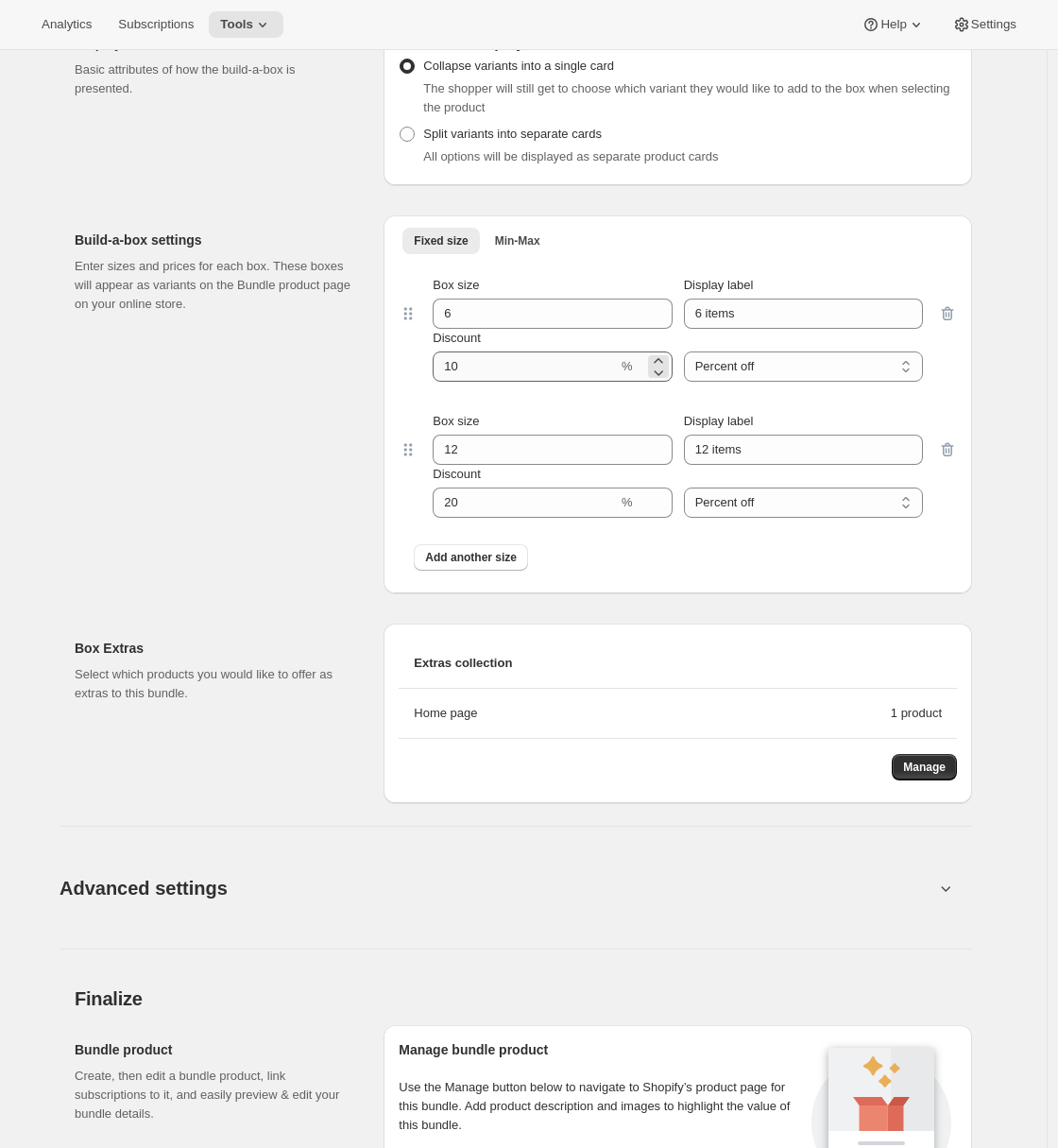
scroll to position [916, 0]
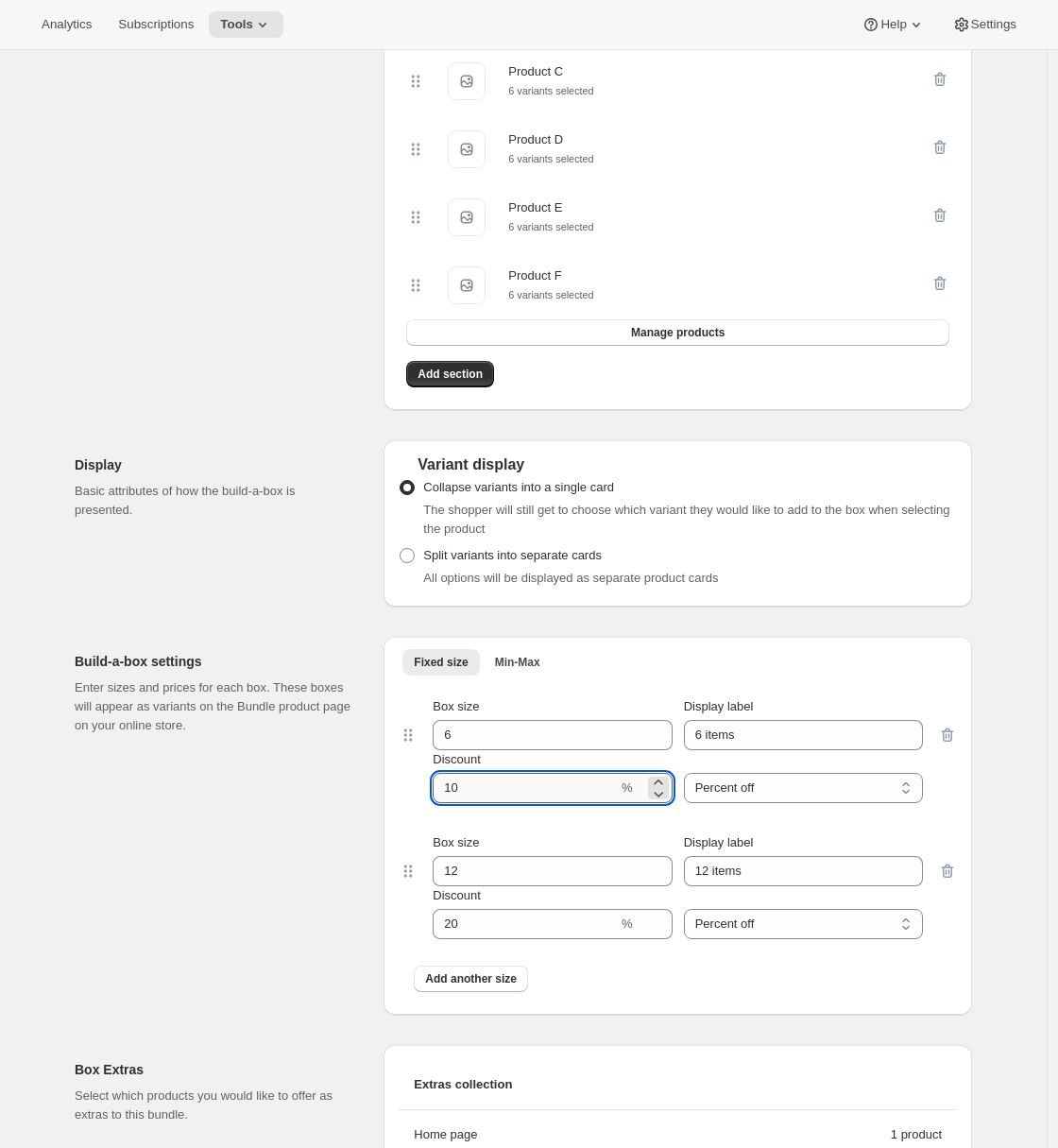
drag, startPoint x: 453, startPoint y: 810, endPoint x: 473, endPoint y: 809, distance: 20.0
click at [473, 803] on input "Discount" at bounding box center [526, 788] width 186 height 30
type input "11"
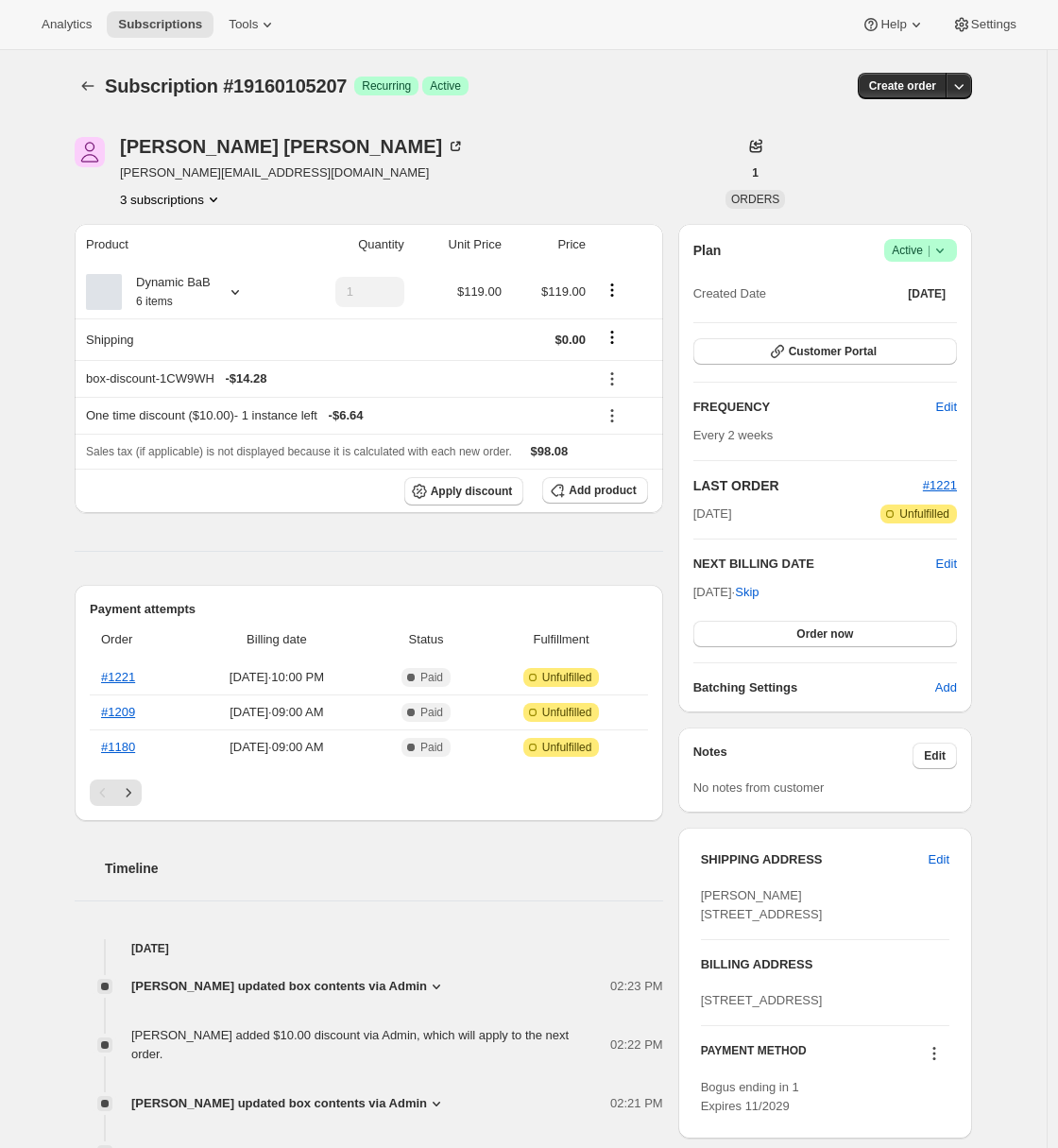
click at [45, 349] on div "Subscription #19160105207. This page is ready Subscription #19160105207 Success…" at bounding box center [523, 898] width 1046 height 1696
click at [614, 378] on icon at bounding box center [613, 379] width 3 height 3
click at [69, 426] on div "Adrian Andrade adrian@awtomic.com 3 subscriptions 1 ORDERS Product Quantity Uni…" at bounding box center [516, 898] width 912 height 1583
click at [71, 409] on div "Adrian Andrade adrian@awtomic.com 3 subscriptions 1 ORDERS Product Quantity Uni…" at bounding box center [516, 898] width 912 height 1583
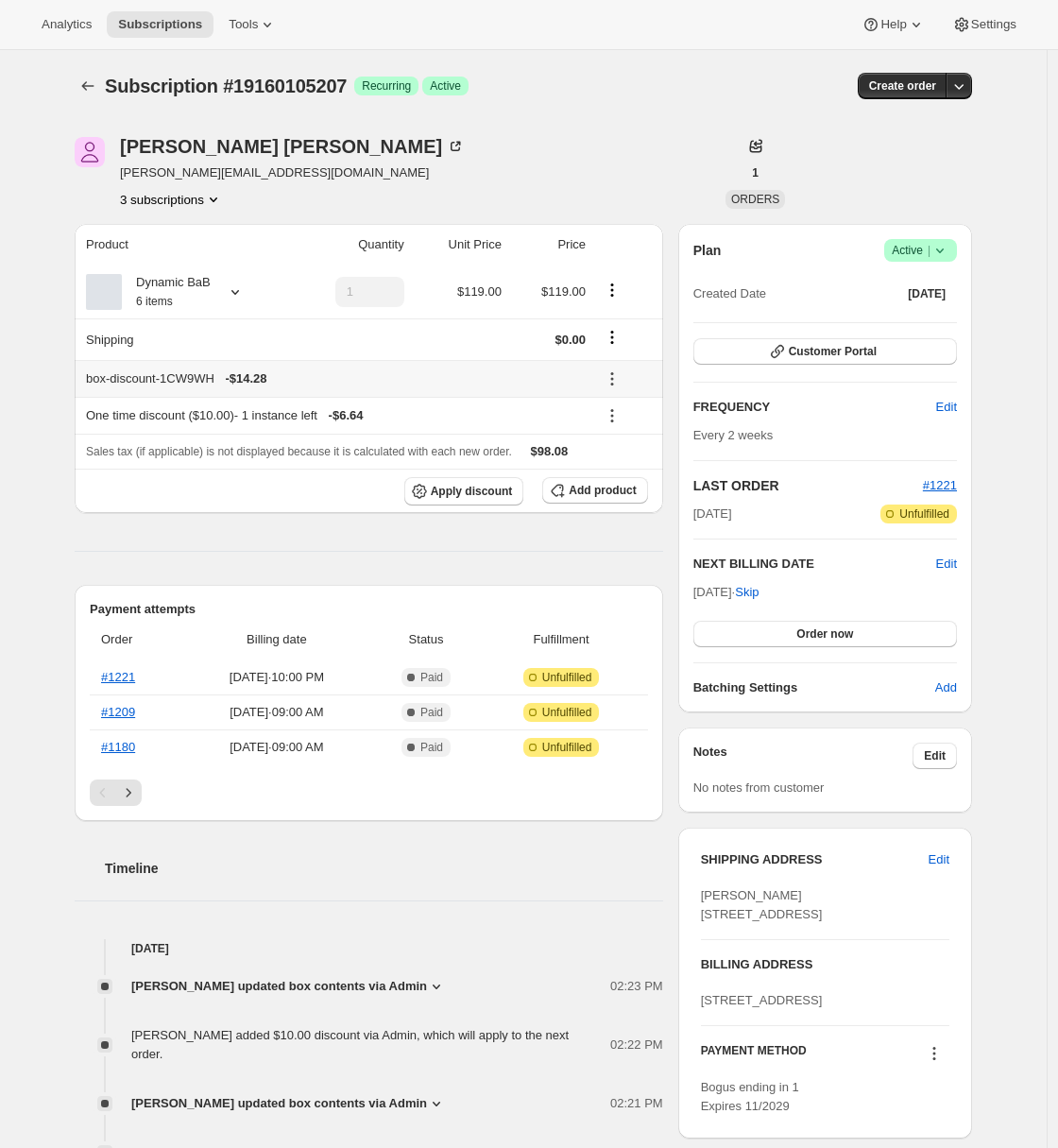
click at [620, 378] on icon at bounding box center [613, 379] width 19 height 19
click at [229, 304] on div "Dynamic BaB 6 items" at bounding box center [184, 292] width 196 height 38
click at [226, 304] on div "Dynamic BaB 6 items" at bounding box center [184, 292] width 196 height 38
click at [28, 300] on div "Subscription #19160105207. This page is ready Subscription #19160105207 Success…" at bounding box center [523, 898] width 1046 height 1696
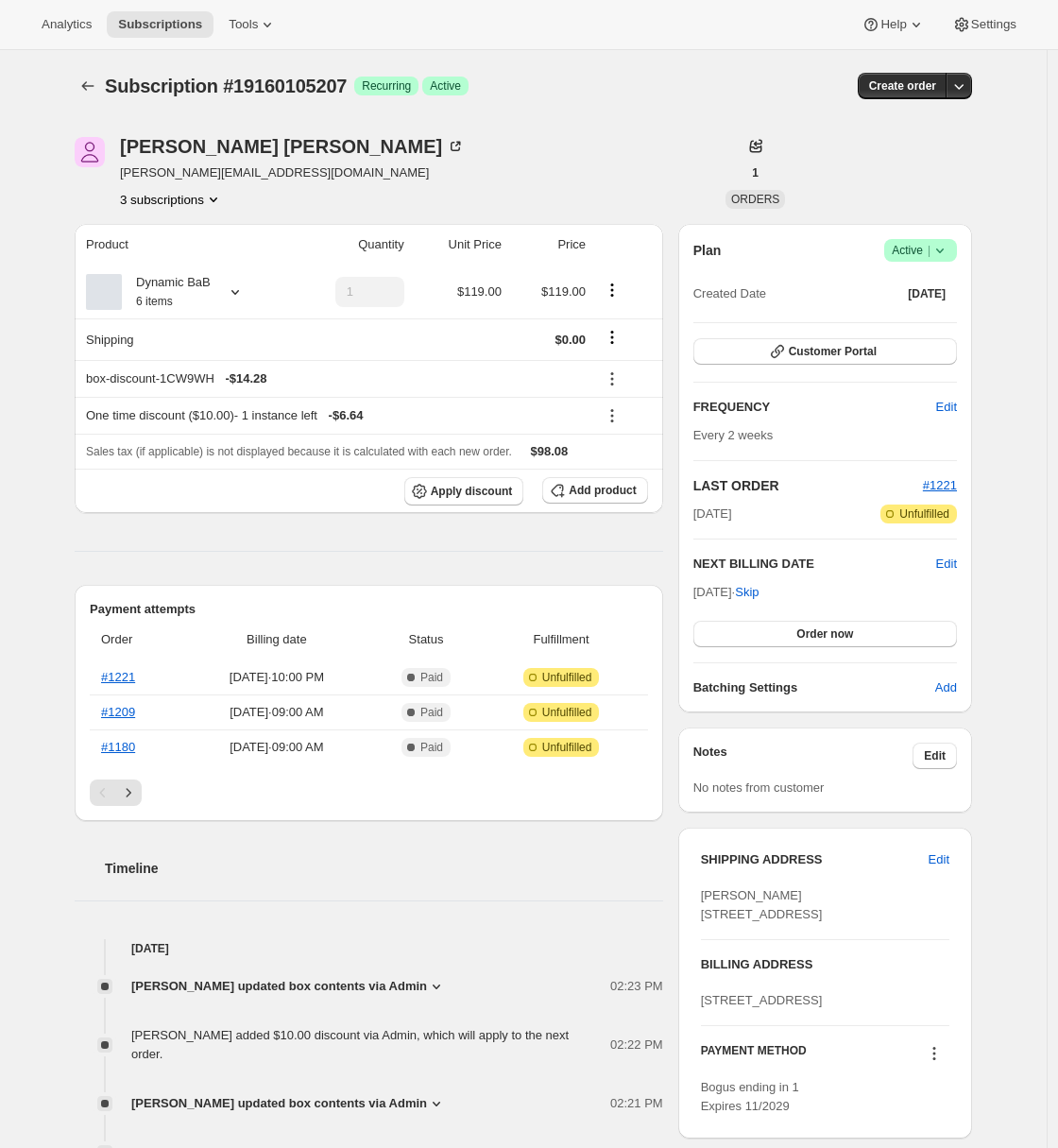
click at [86, 525] on div "Product Quantity Unit Price Price Dynamic BaB 6 items 1 $119.00 $119.00 Shippin…" at bounding box center [368, 957] width 588 height 1465
click at [207, 298] on div "Dynamic BaB 6 items" at bounding box center [166, 292] width 89 height 38
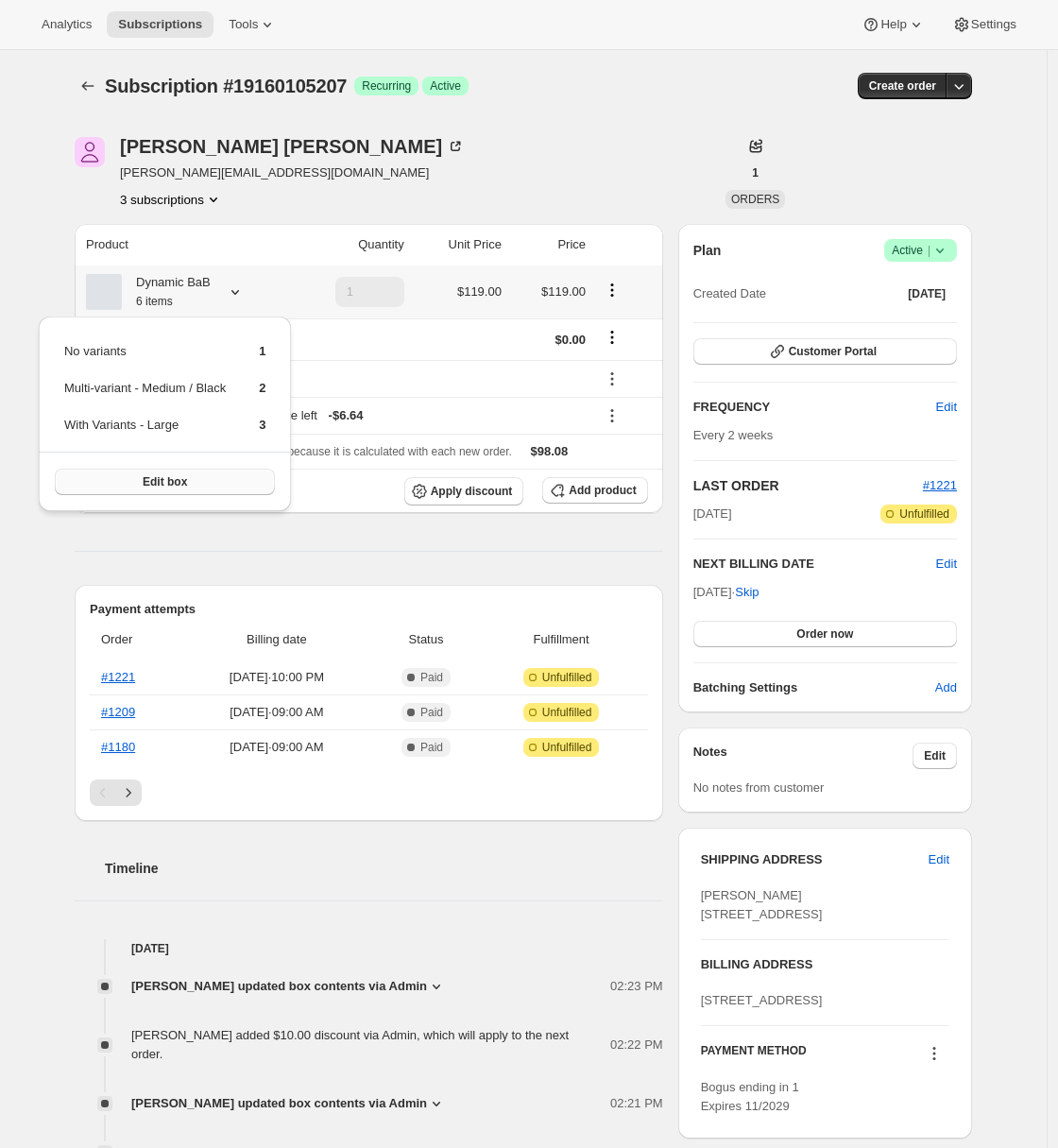
click at [178, 477] on span "Edit box" at bounding box center [165, 482] width 44 height 15
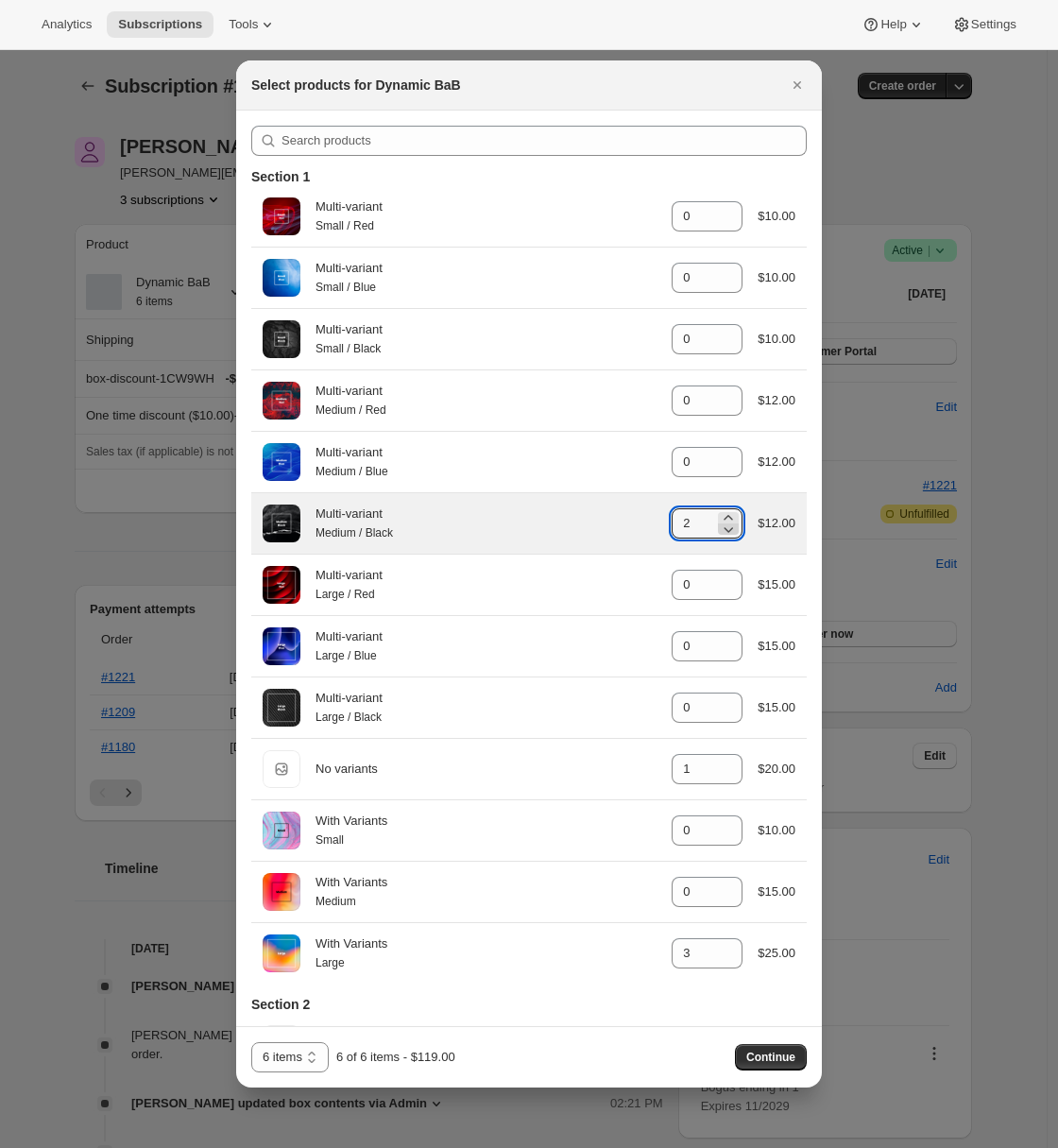
click at [719, 535] on icon ":r3k:" at bounding box center [729, 530] width 19 height 19
type input "1"
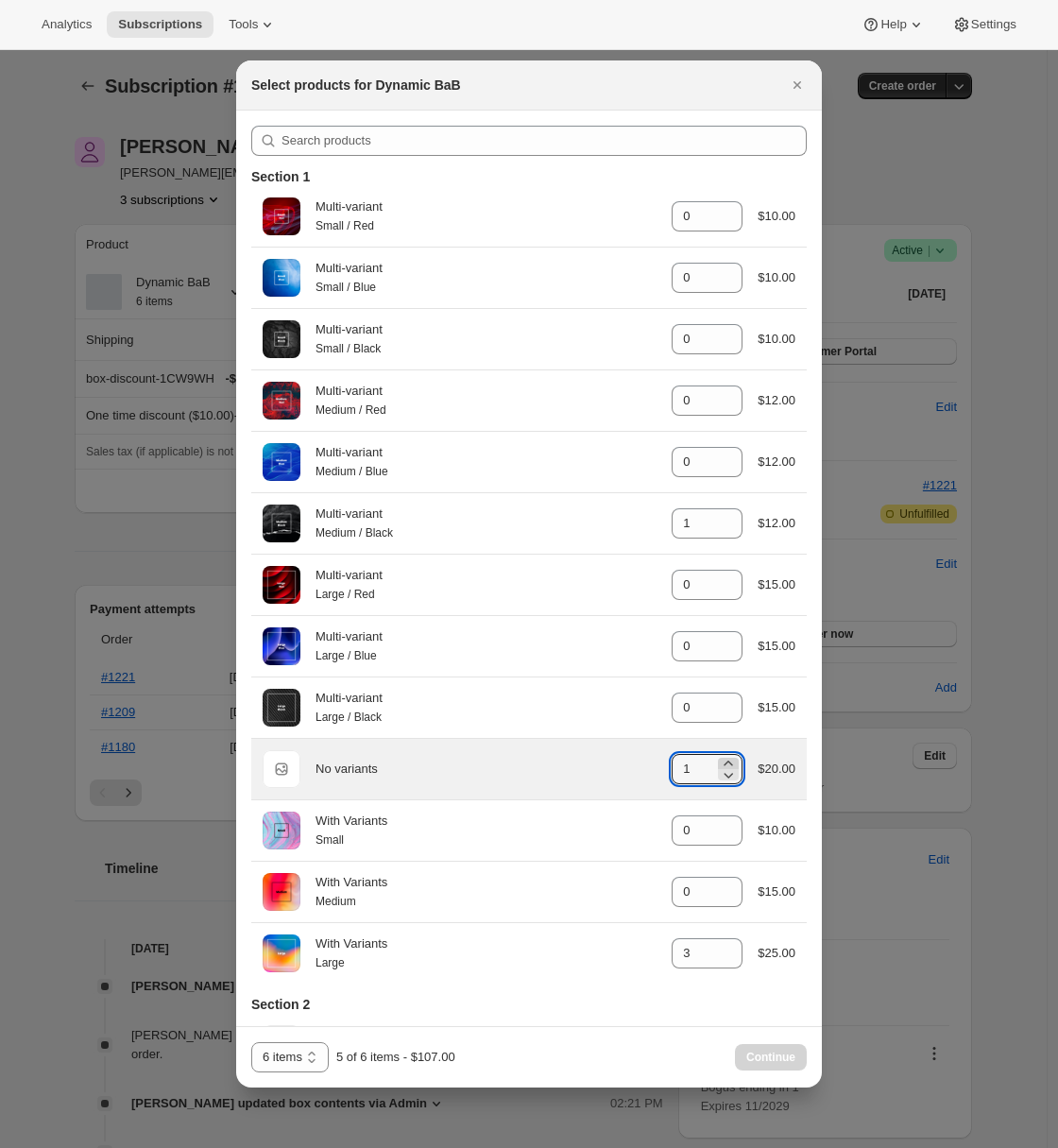
click at [719, 767] on icon ":r3k:" at bounding box center [729, 763] width 19 height 19
type input "2"
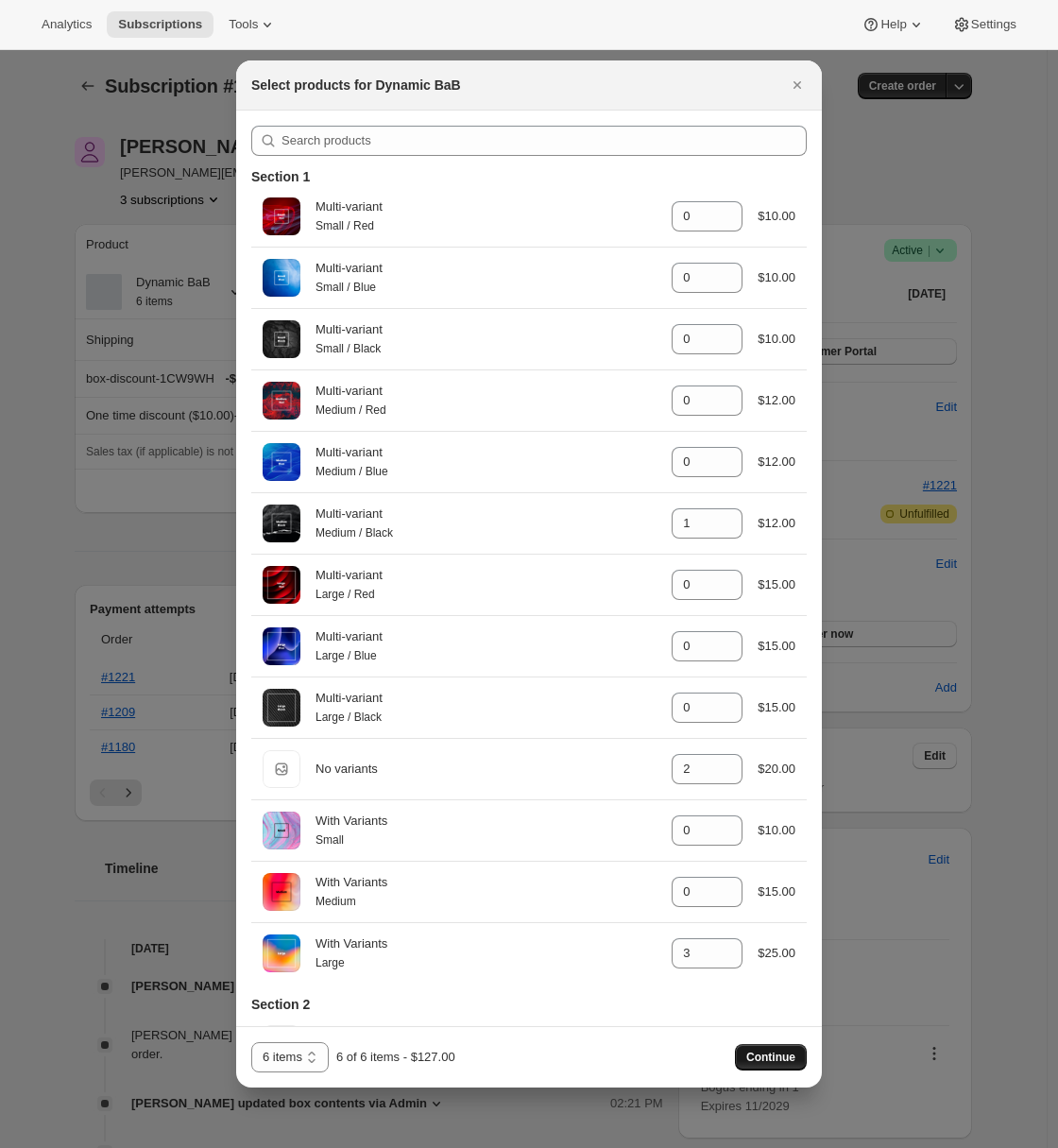
click at [755, 1053] on span "Continue" at bounding box center [770, 1057] width 49 height 15
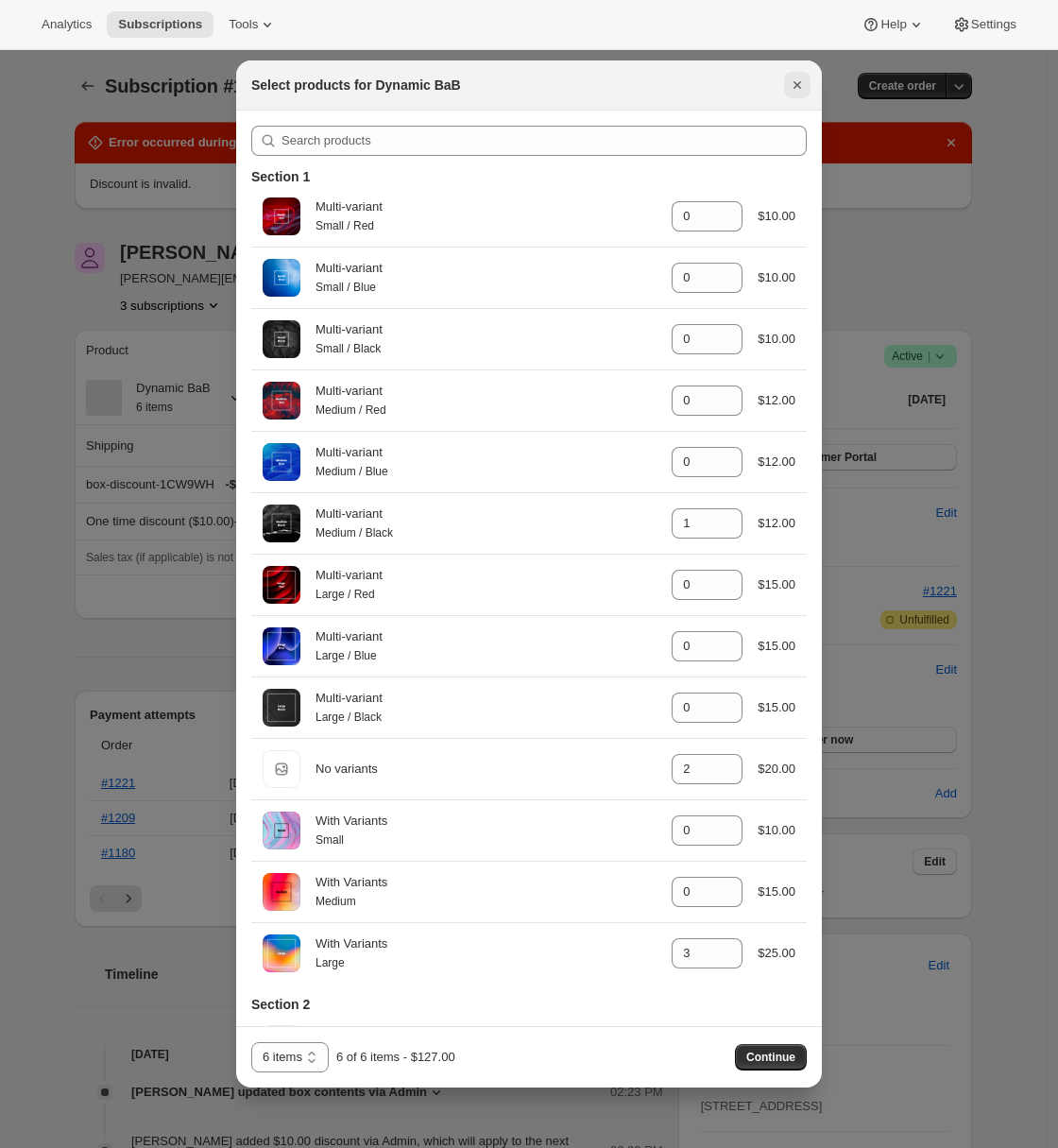
click at [806, 78] on icon "Close" at bounding box center [797, 85] width 19 height 19
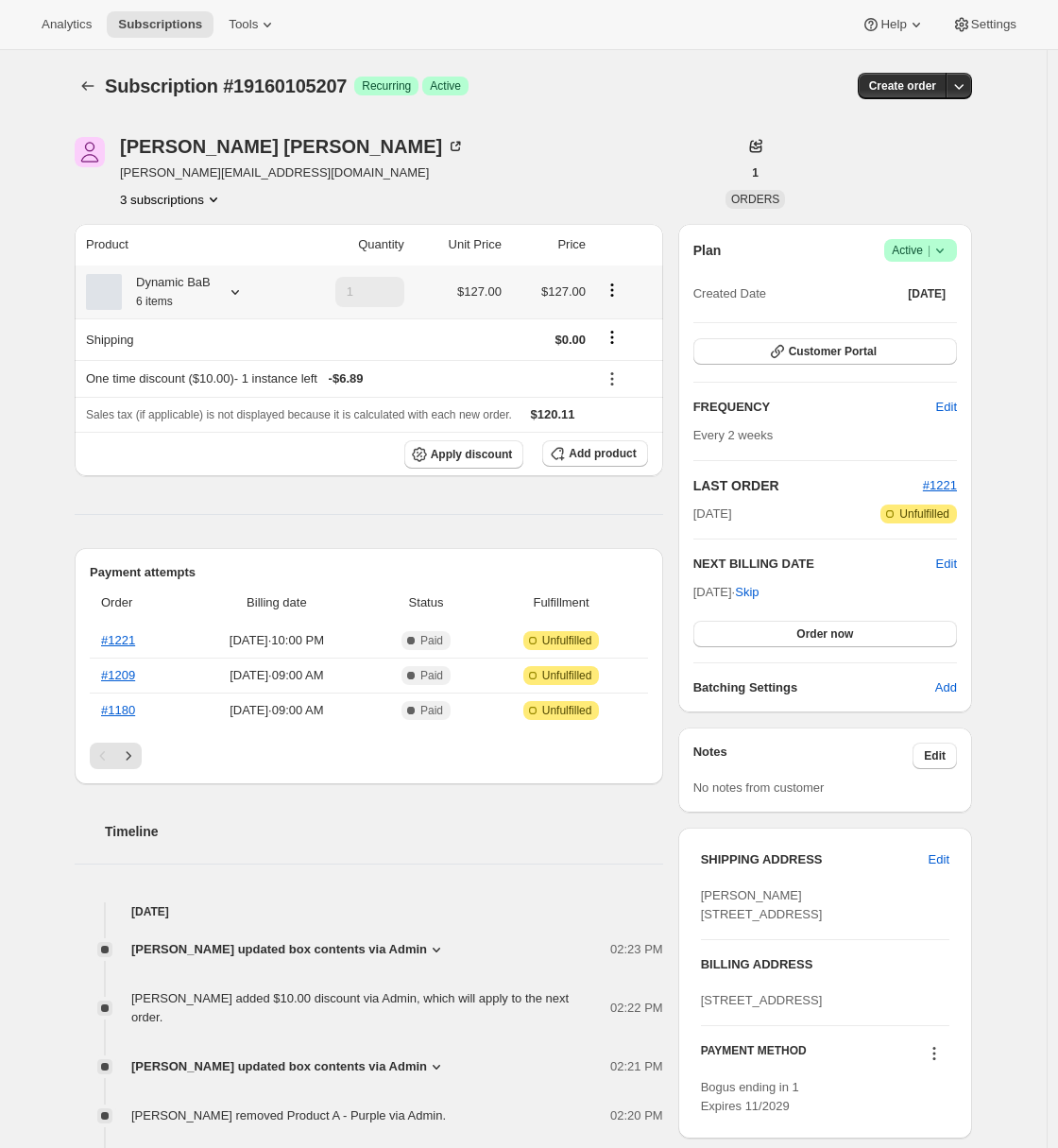
click at [217, 286] on div "Dynamic BaB 6 items" at bounding box center [184, 292] width 196 height 38
click at [228, 288] on div at bounding box center [231, 292] width 26 height 19
click at [157, 472] on button "Edit box" at bounding box center [165, 481] width 220 height 26
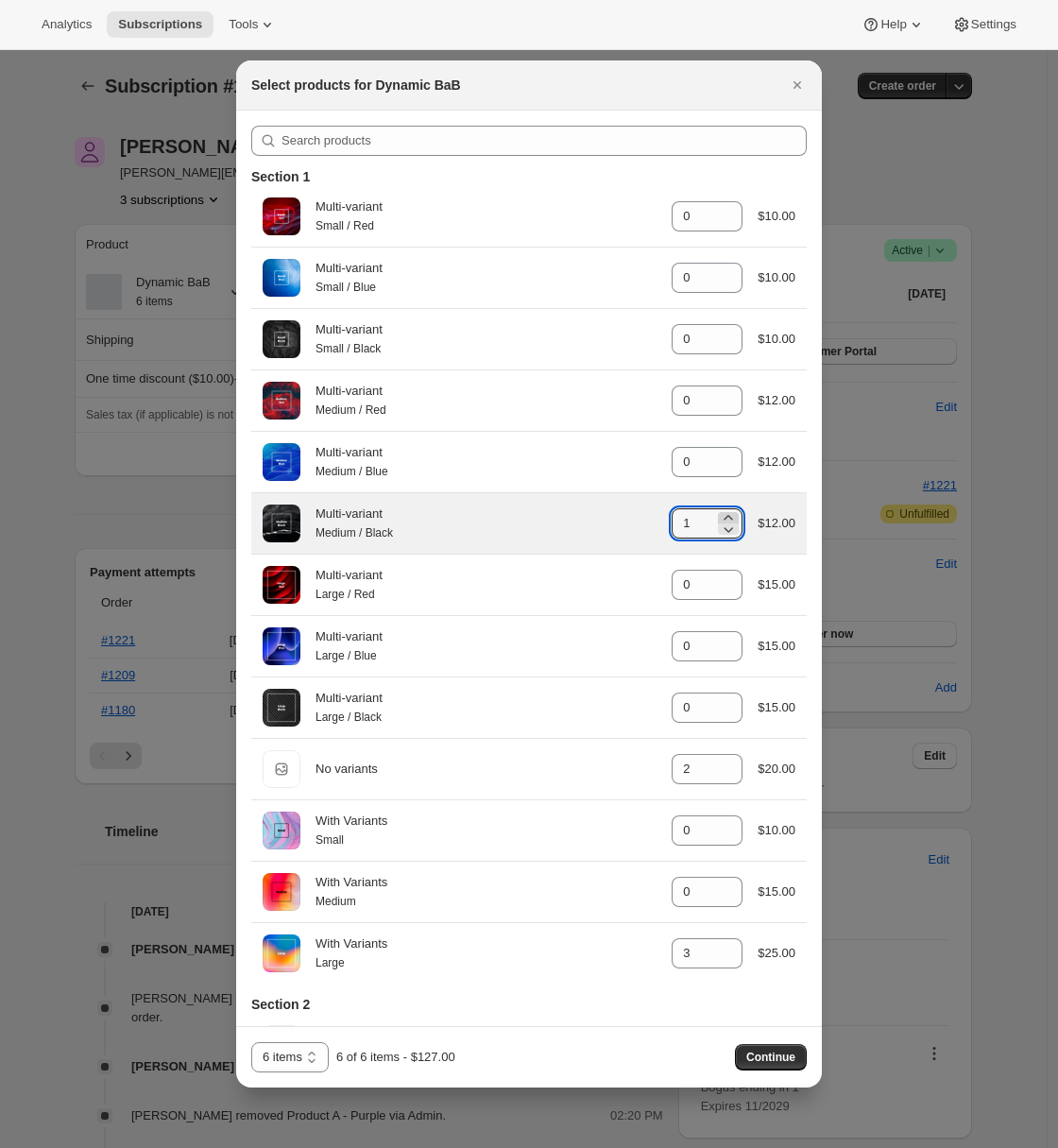
click at [719, 520] on icon ":r3e:" at bounding box center [729, 518] width 19 height 19
type input "2"
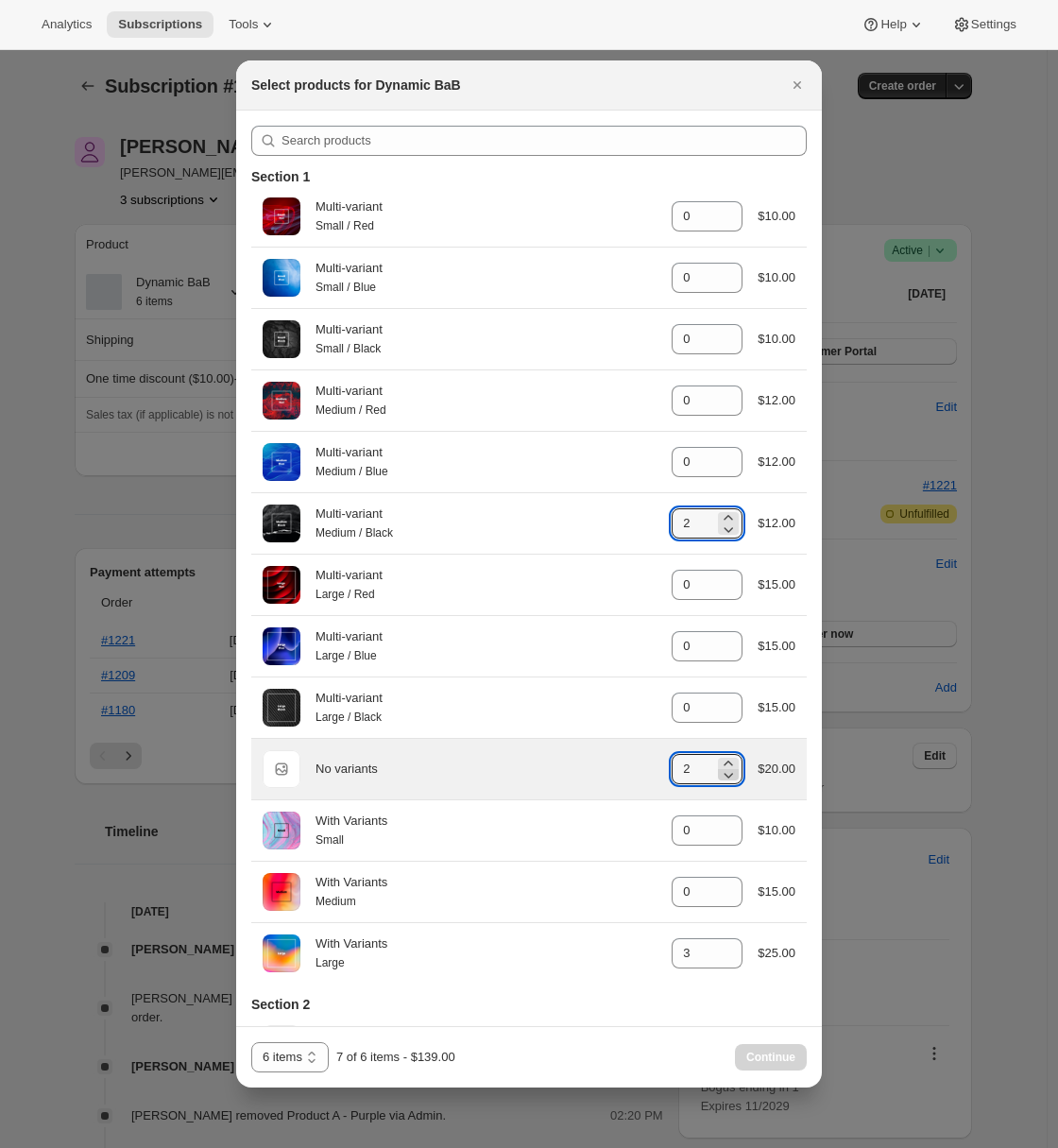
click at [723, 784] on icon ":r3e:" at bounding box center [729, 775] width 19 height 19
type input "1"
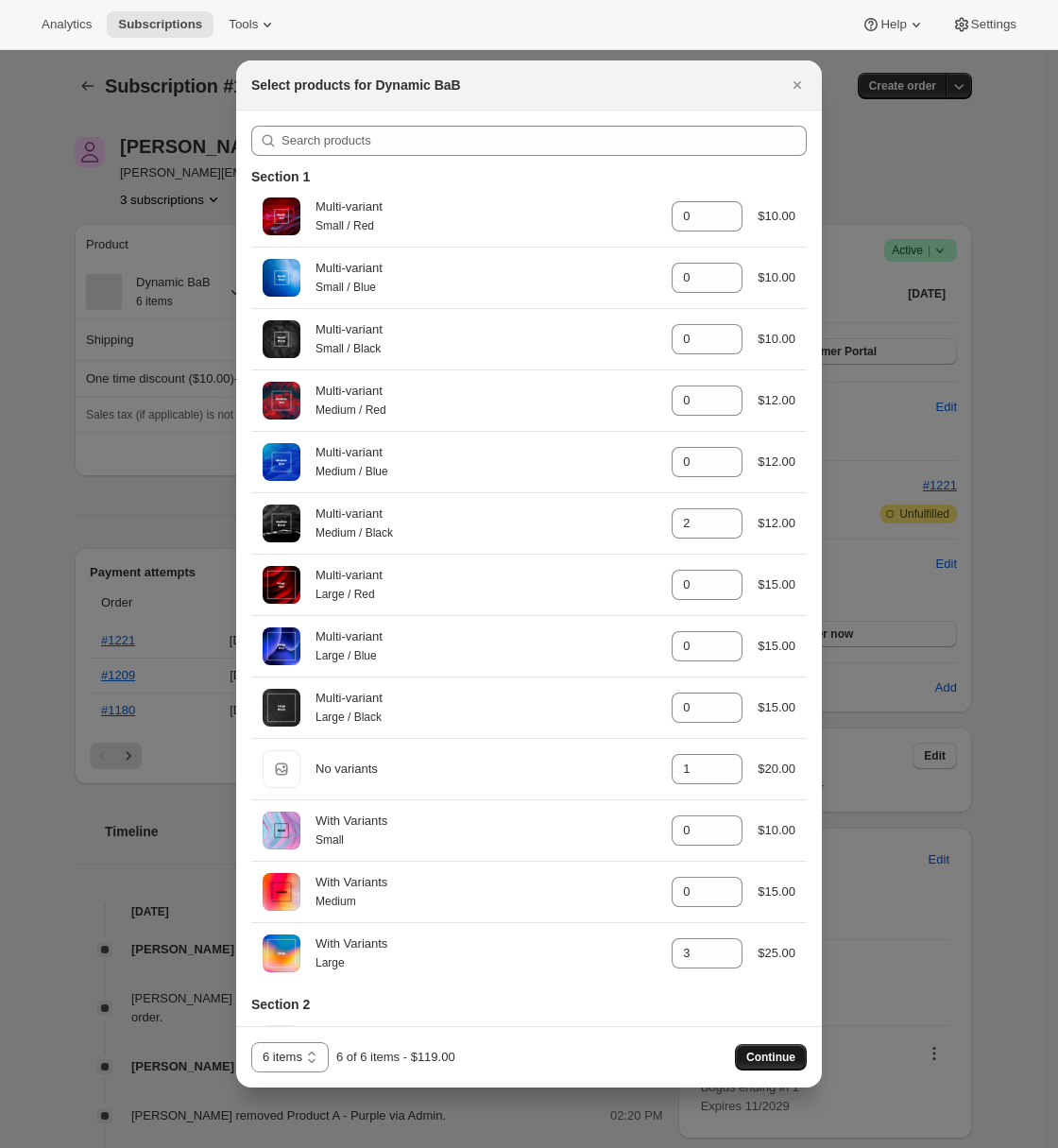
click at [774, 1059] on span "Continue" at bounding box center [770, 1057] width 49 height 15
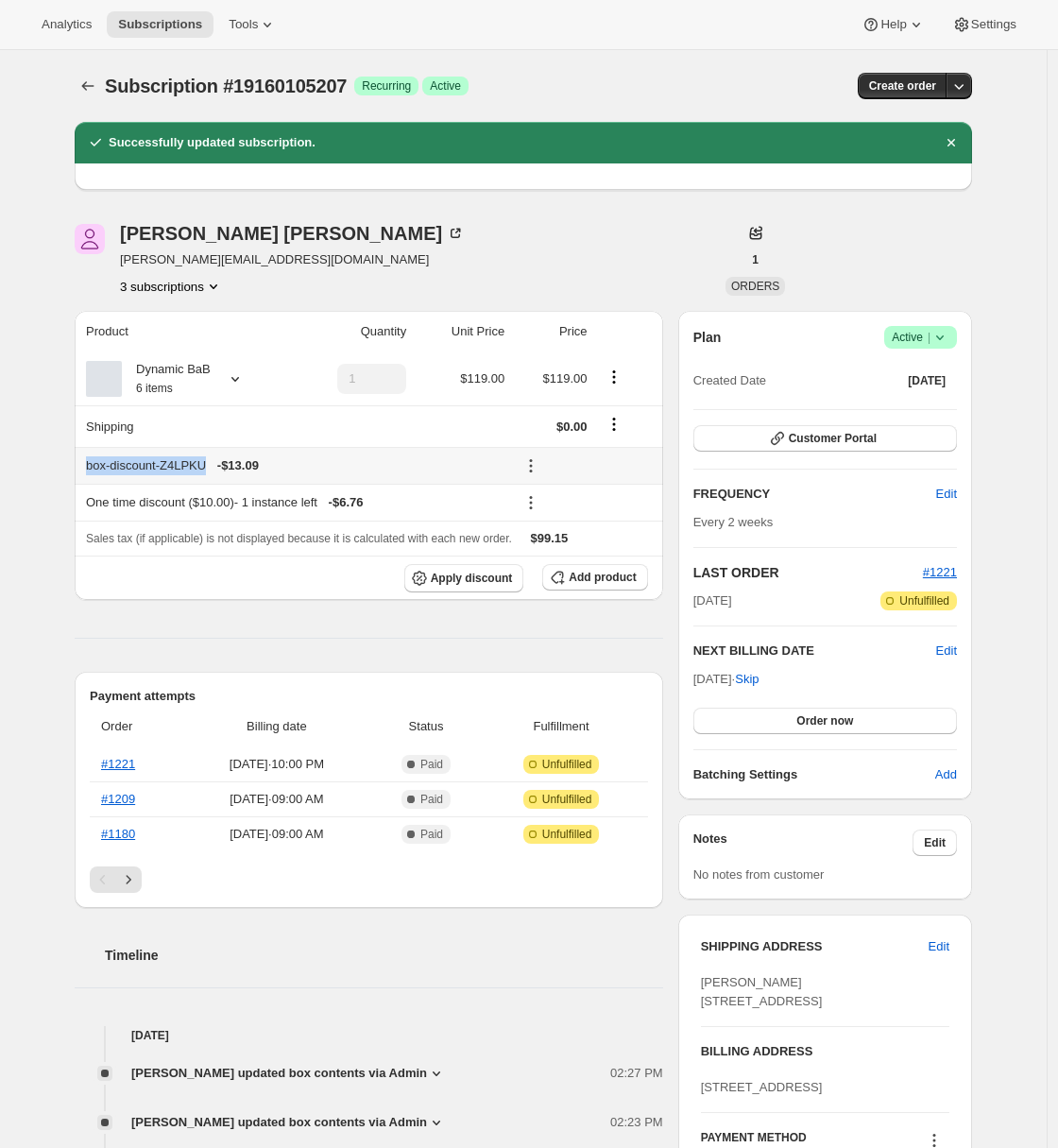
drag, startPoint x: 219, startPoint y: 463, endPoint x: 91, endPoint y: 462, distance: 128.0
click at [91, 462] on div "box-discount-Z4LPKU - $13.09" at bounding box center [295, 466] width 418 height 19
click at [78, 741] on div "Adrian Andrade adrian@awtomic.com 3 subscriptions 1 ORDERS Product Quantity Uni…" at bounding box center [516, 1009] width 912 height 1631
click at [67, 638] on div "Adrian Andrade adrian@awtomic.com 3 subscriptions 1 ORDERS Product Quantity Uni…" at bounding box center [516, 1009] width 912 height 1631
